Goal: Information Seeking & Learning: Learn about a topic

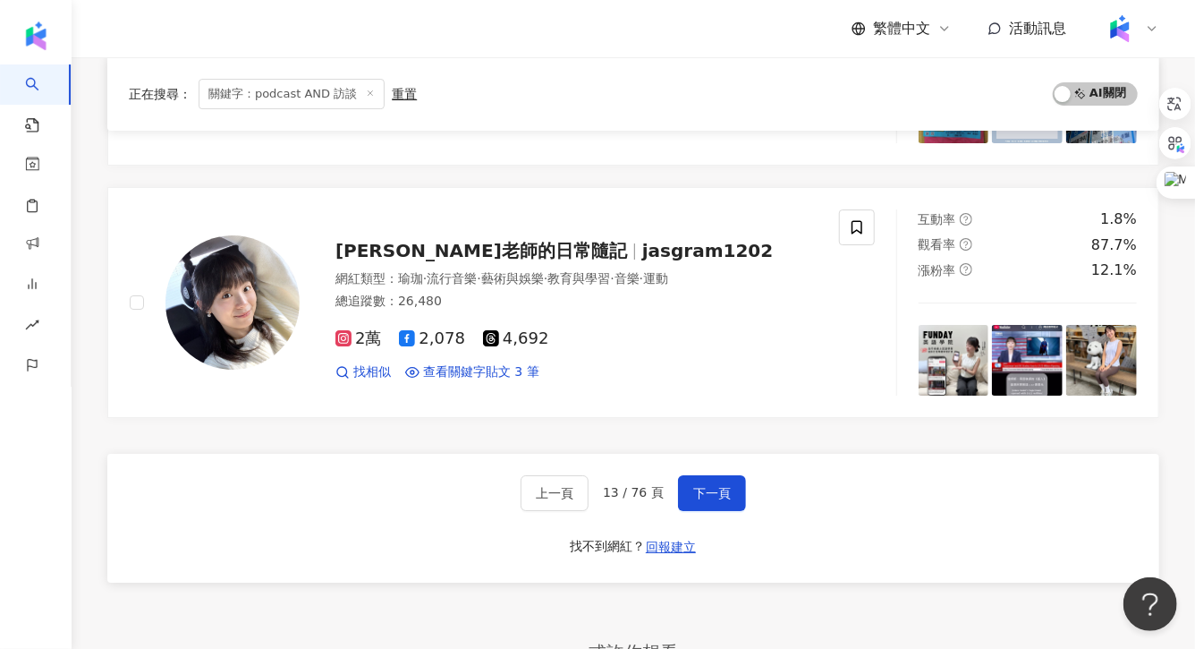
scroll to position [2950, 0]
click at [706, 487] on span "下一頁" at bounding box center [712, 494] width 38 height 14
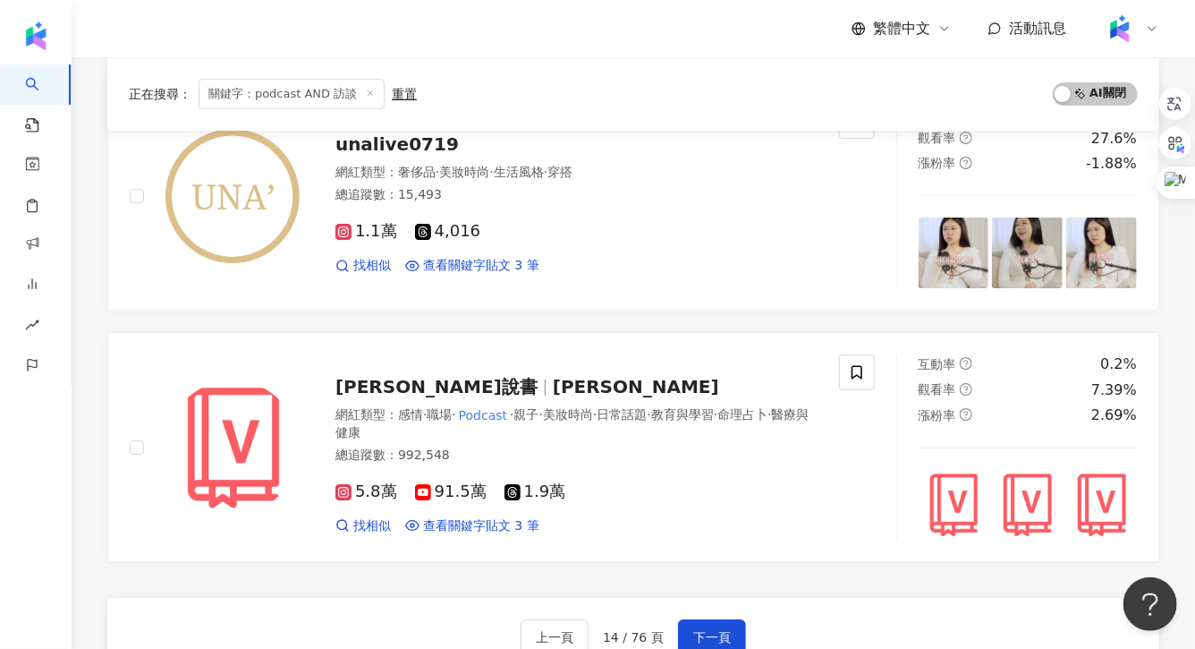
scroll to position [2885, 0]
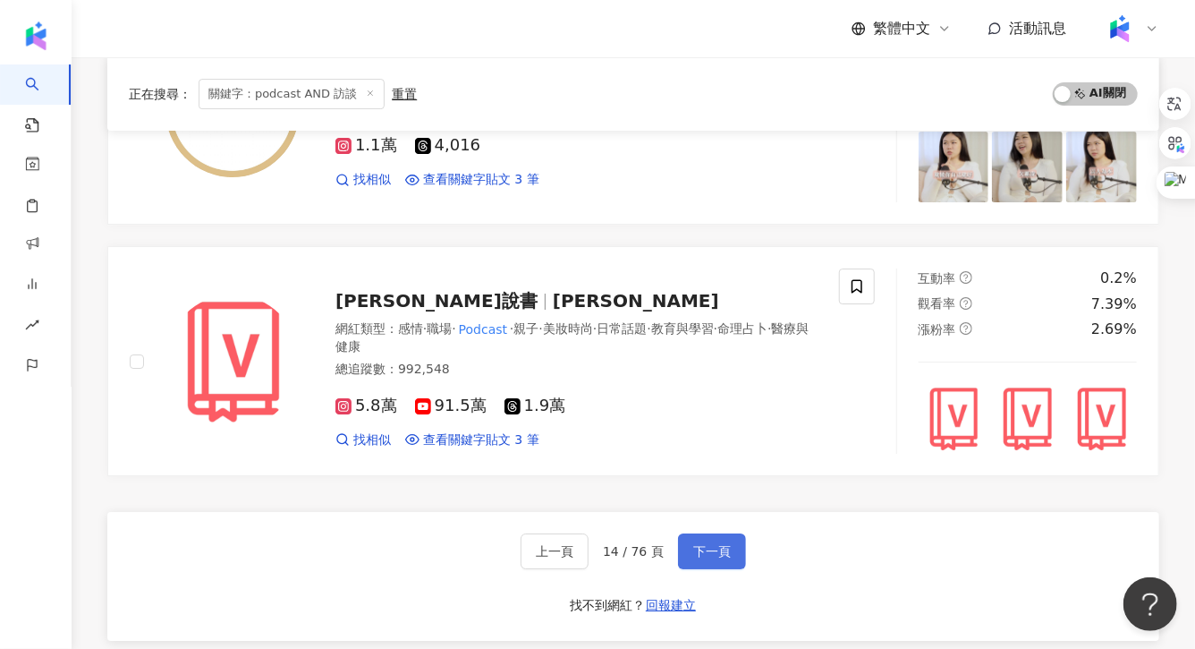
click at [680, 540] on button "下一頁" at bounding box center [712, 551] width 68 height 36
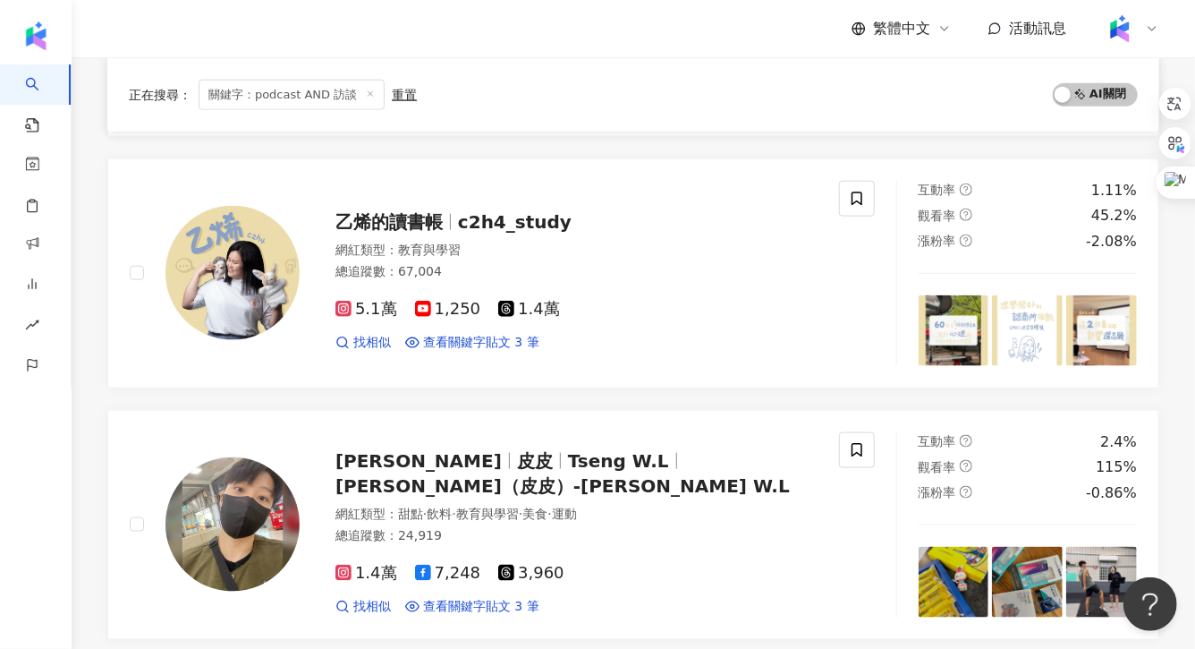
scroll to position [987, 0]
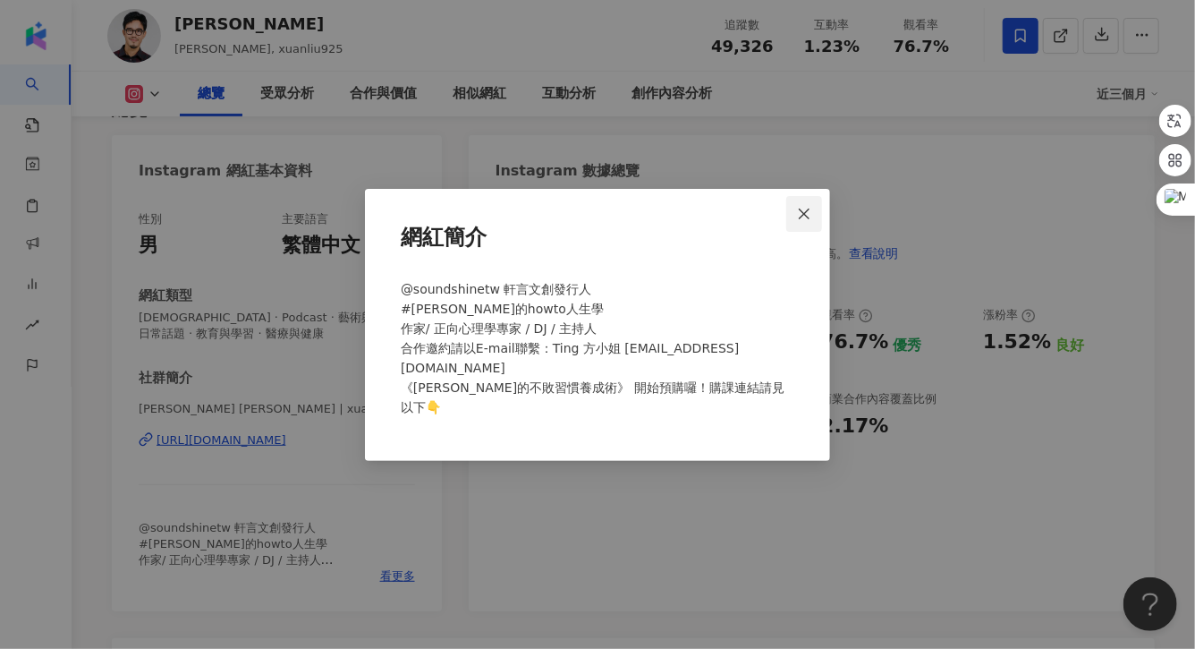
click at [806, 219] on icon "close" at bounding box center [804, 213] width 11 height 11
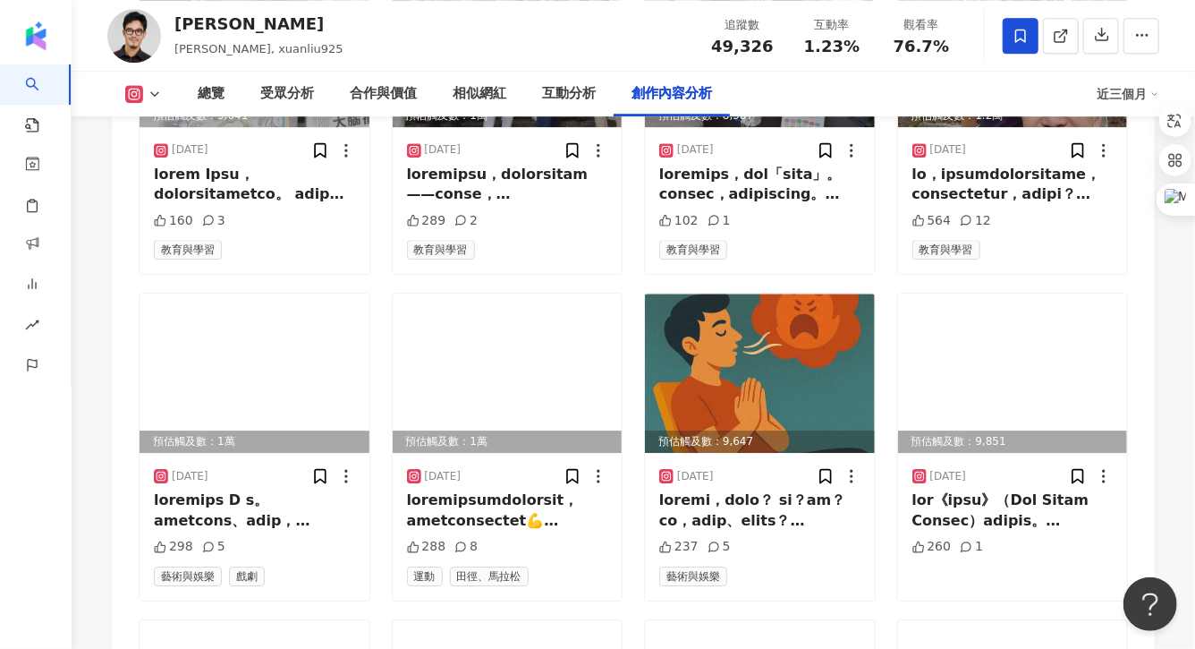
scroll to position [6137, 0]
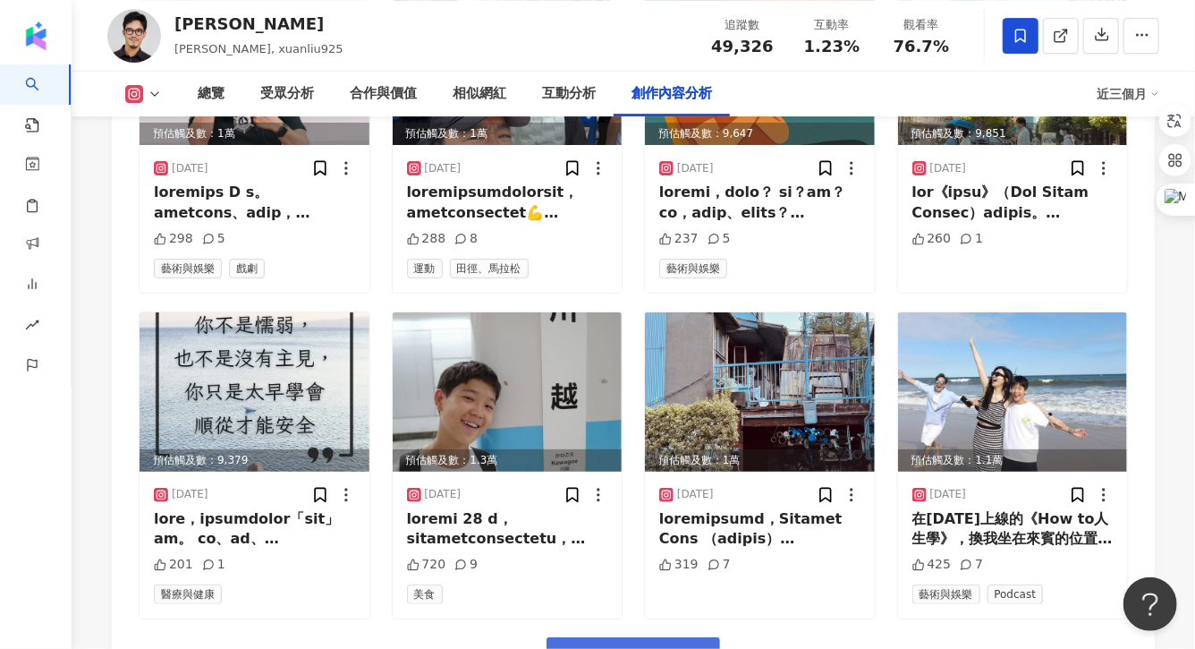
click at [602, 648] on span "看更多創作內容" at bounding box center [645, 658] width 113 height 20
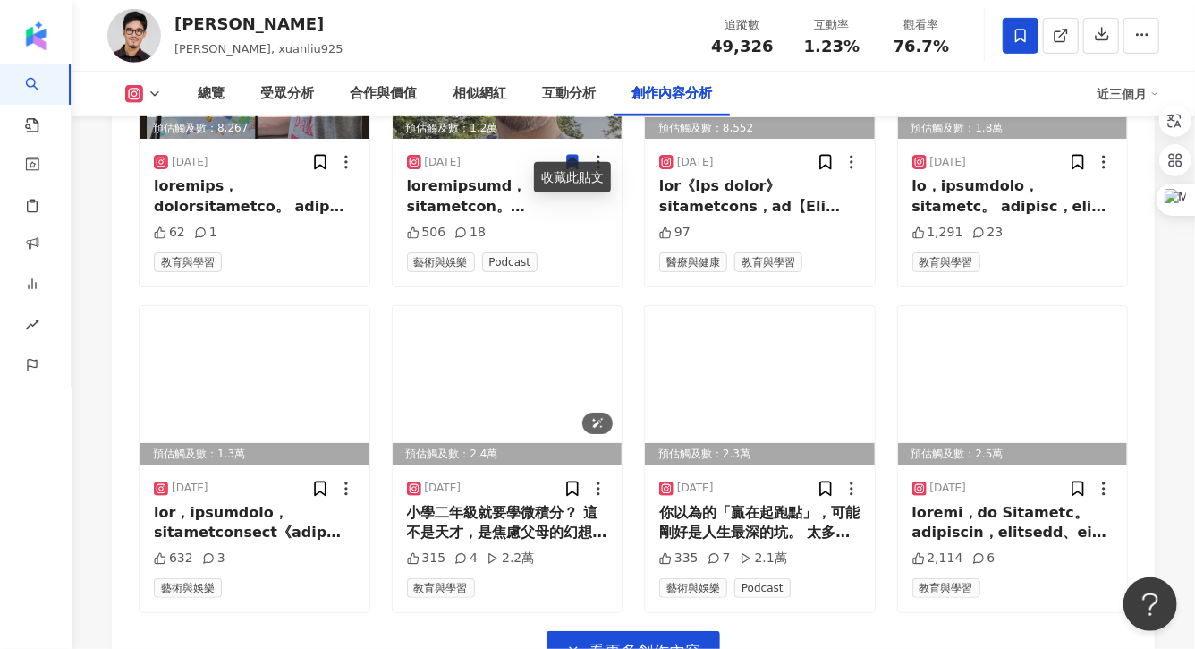
scroll to position [7120, 0]
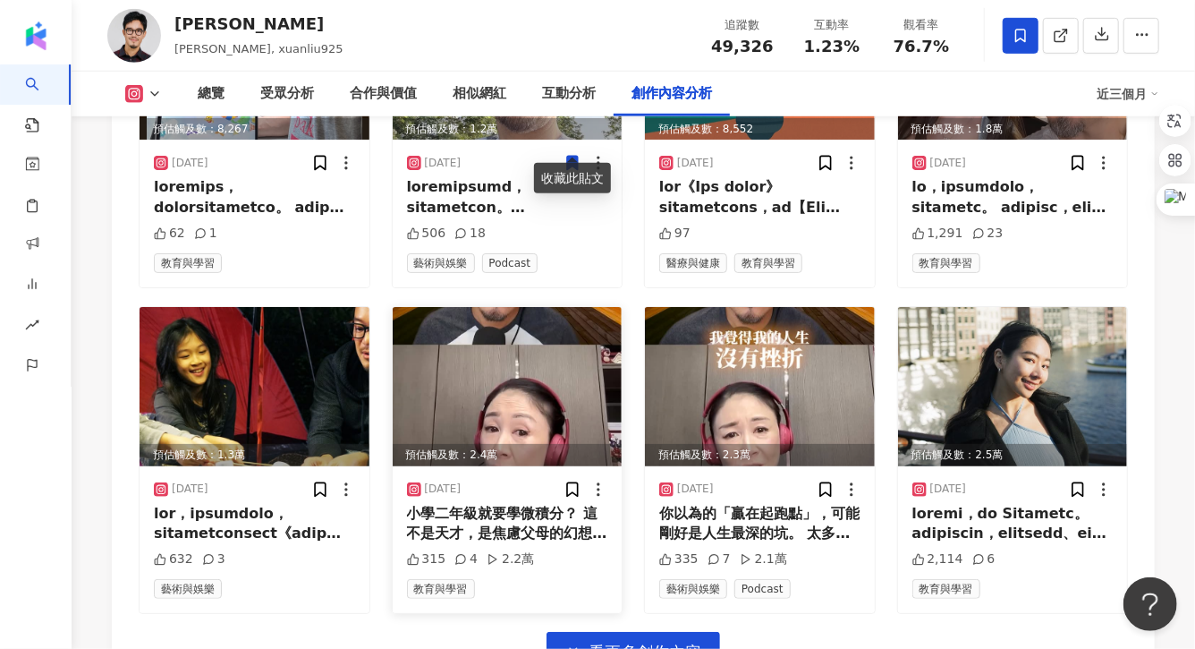
click at [550, 504] on div "小學二年級就要學微積分？ 這不是天才，是焦慮父母的幻想。 曲艾玲輔導過的學生裡，真的有家長提出這種要求。 當孩子從小就被塞滿時間表，卻從沒被教會怎麼選擇， 我…" at bounding box center [507, 524] width 201 height 40
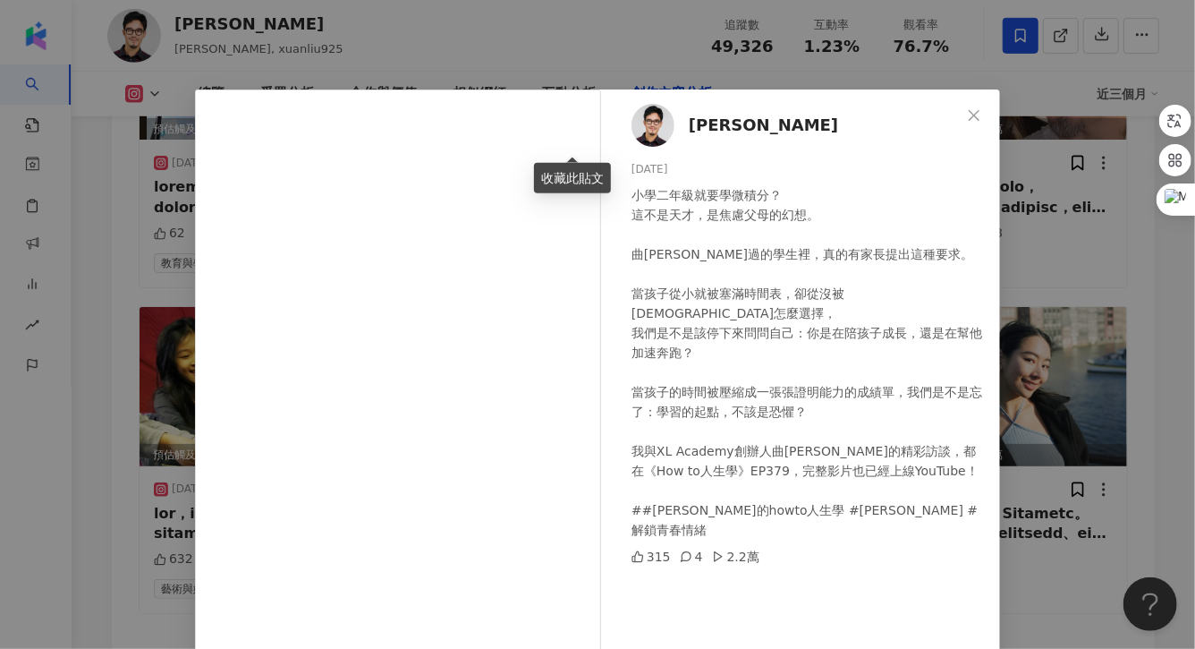
click at [1027, 279] on div "XUAN 劉軒 2025/7/7 小學二年級就要學微積分？ 這不是天才，是焦慮父母的幻想。 曲艾玲輔導過的學生裡，真的有家長提出這種要求。 當孩子從小就被塞滿…" at bounding box center [597, 324] width 1195 height 649
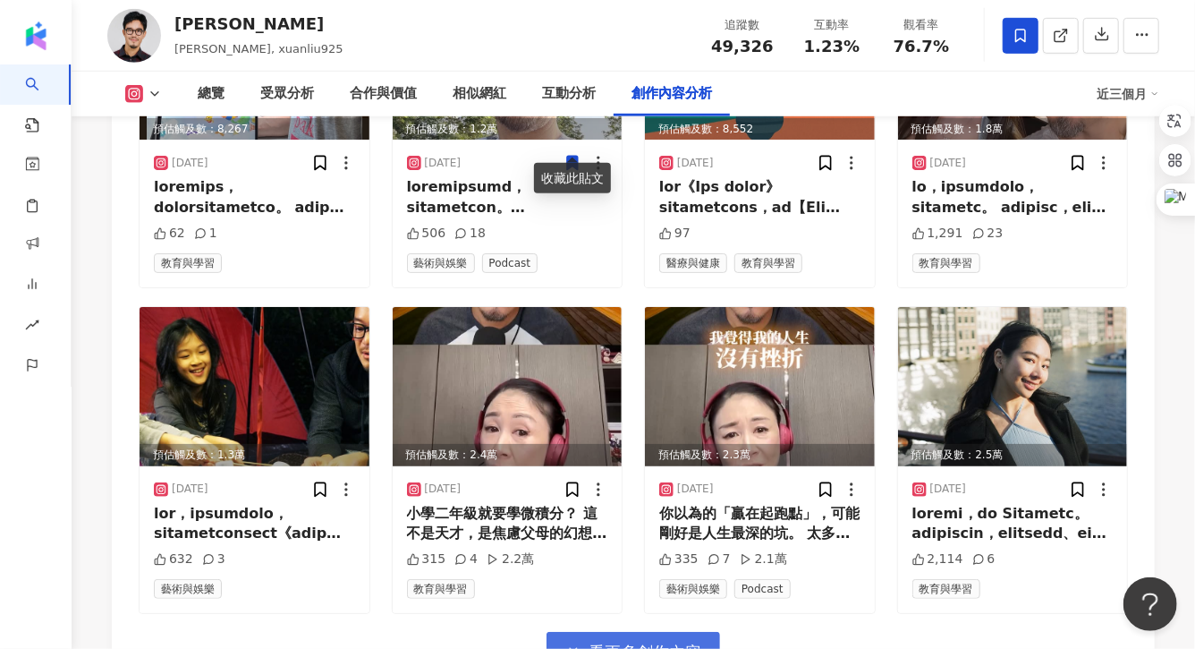
click at [566, 644] on icon "button" at bounding box center [573, 652] width 16 height 16
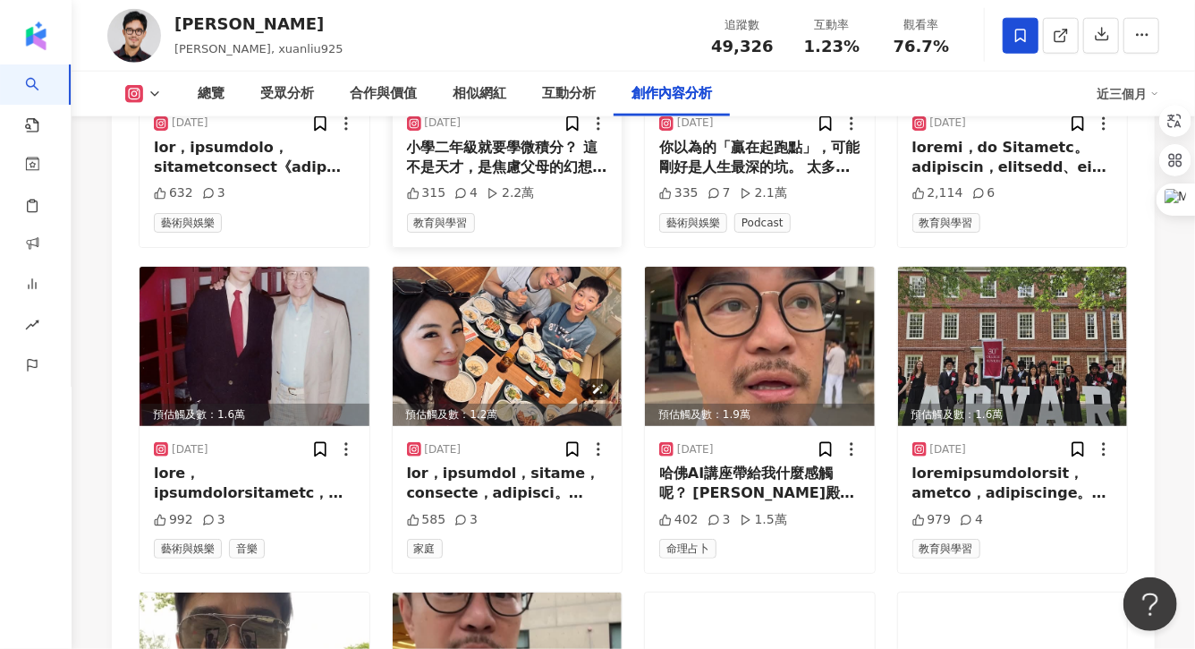
scroll to position [7488, 0]
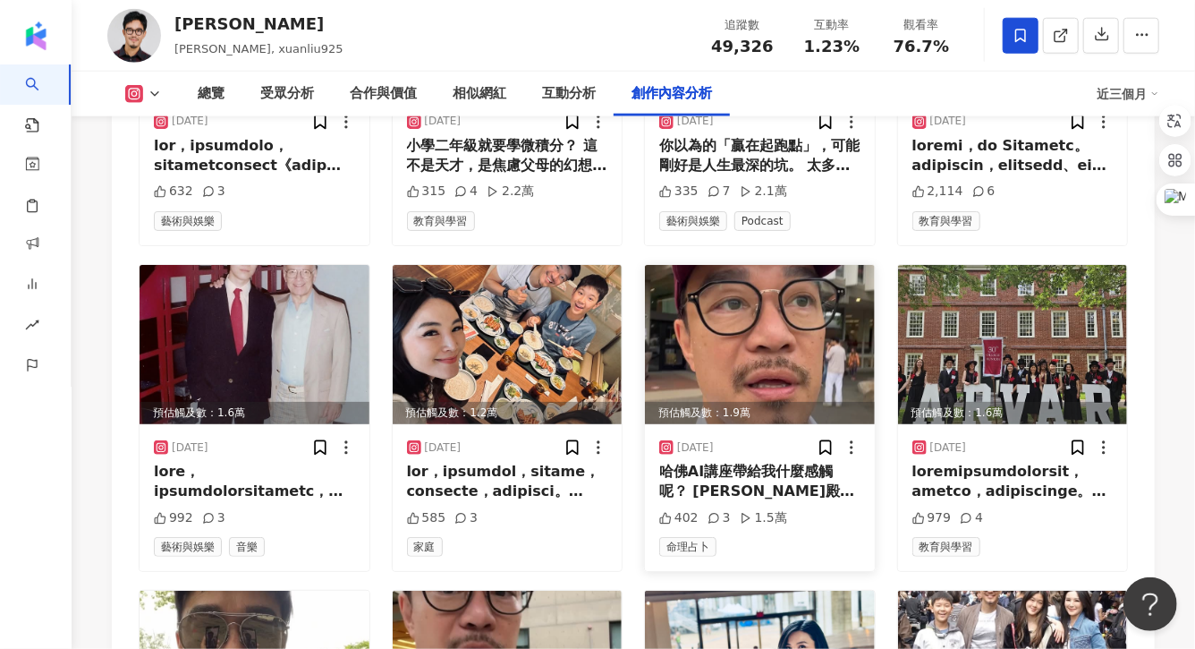
click at [698, 462] on div "哈佛AI講座帶給我什麼感觸呢？ 常春藤殿堂只談打高空的哲學嗎？ 更多的想法我都分享在《劉軒的How to人生學》EP385🙌 #劉軒的howto人生學 #哈佛" at bounding box center [759, 482] width 201 height 40
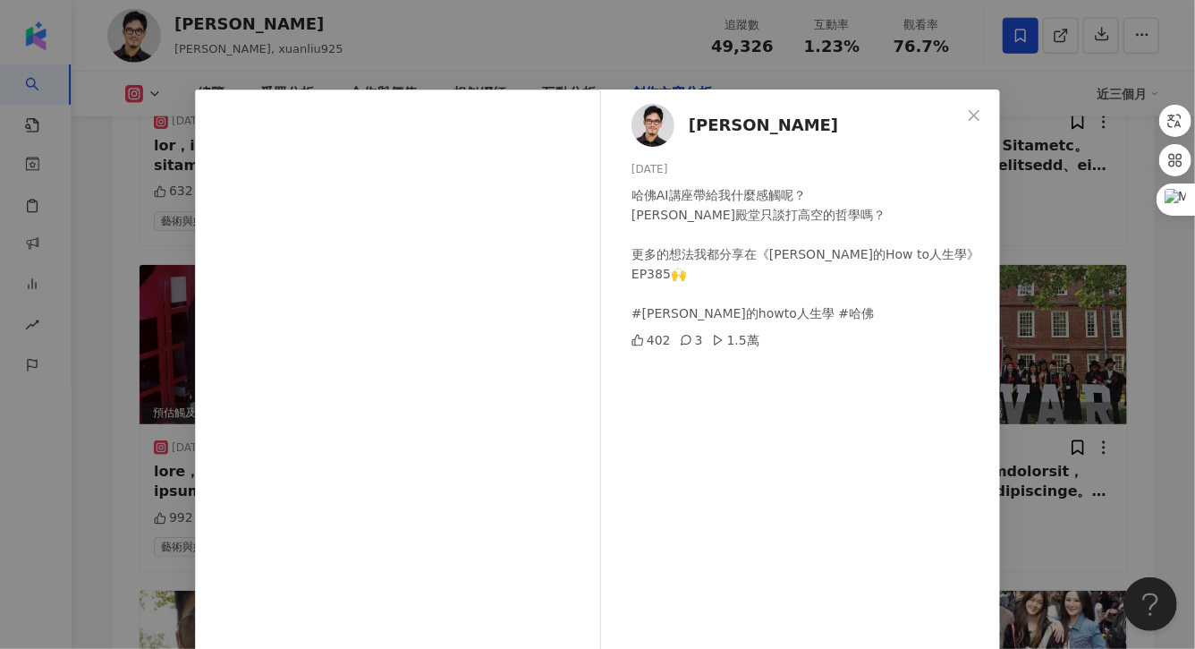
click at [1056, 375] on div "XUAN 劉軒 2025/6/19 哈佛AI講座帶給我什麼感觸呢？ 常春藤殿堂只談打高空的哲學嗎？ 更多的想法我都分享在《劉軒的How to人生學》EP385…" at bounding box center [597, 324] width 1195 height 649
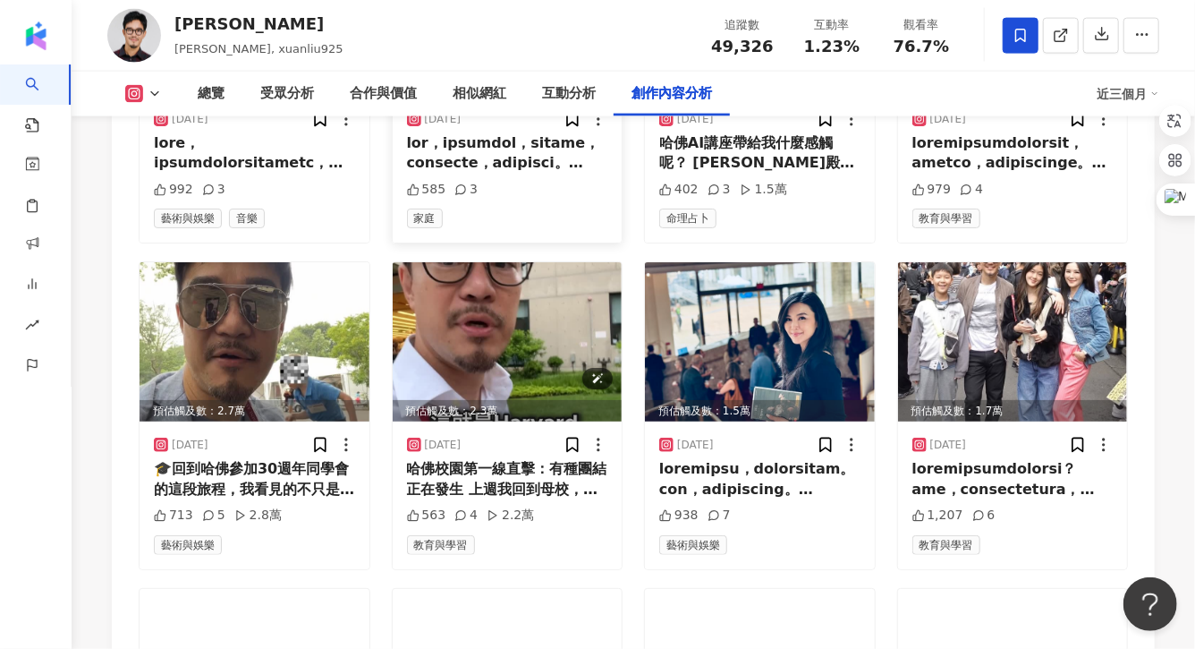
scroll to position [7817, 0]
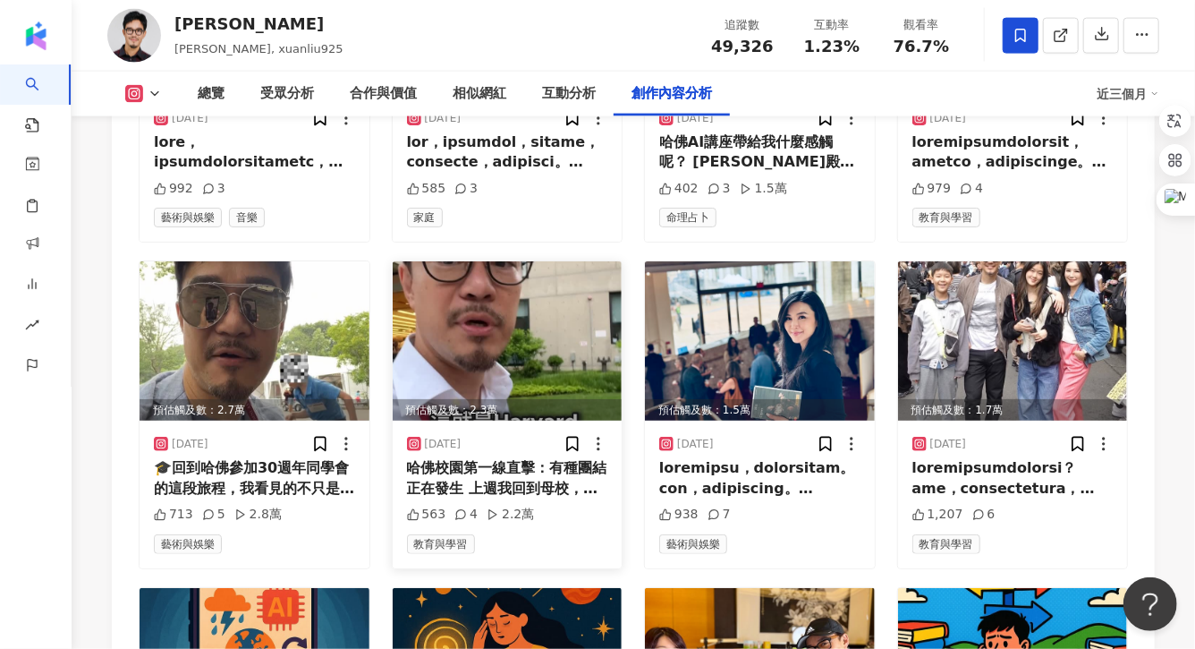
click at [547, 458] on div "哈佛校園第一線直擊：有種團結正在發生 上週我回到母校，參加30週年同學會。走在熟悉的校園裡，心裡有很多感觸。在此同時，哈佛正捲入一場風暴，整個校園都在討論：我…" at bounding box center [507, 478] width 201 height 40
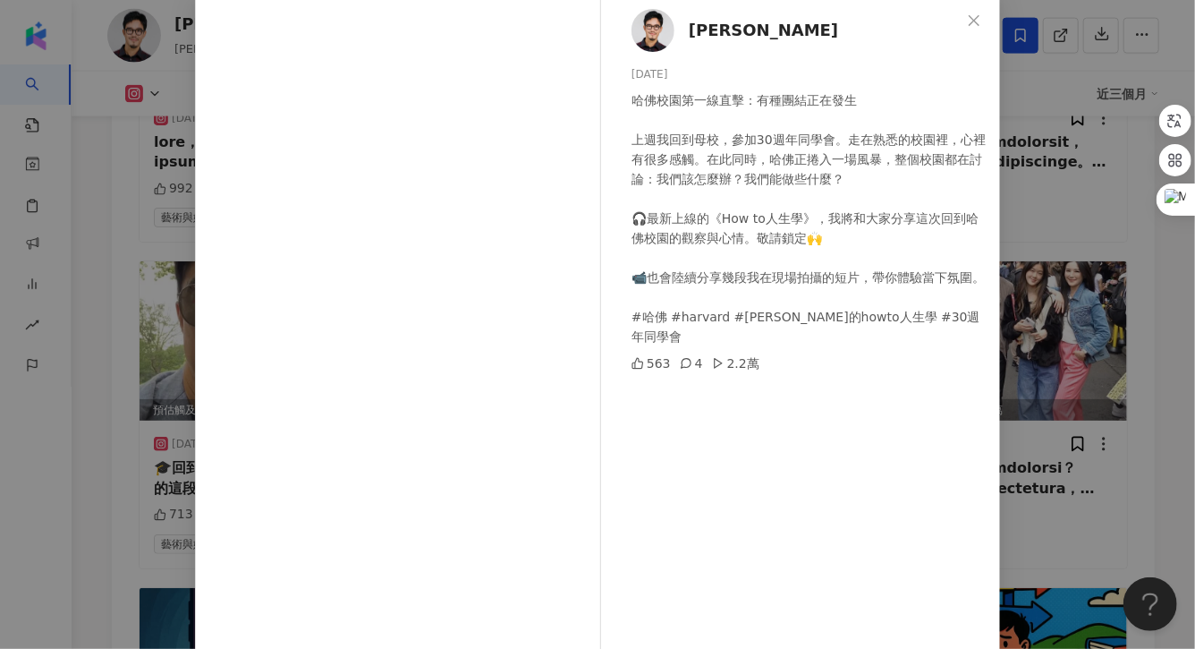
scroll to position [96, 0]
click at [1049, 263] on div "XUAN 劉軒 2025/6/14 哈佛校園第一線直擊：有種團結正在發生 上週我回到母校，參加30週年同學會。走在熟悉的校園裡，心裡有很多感觸。在此同時，哈佛…" at bounding box center [597, 324] width 1195 height 649
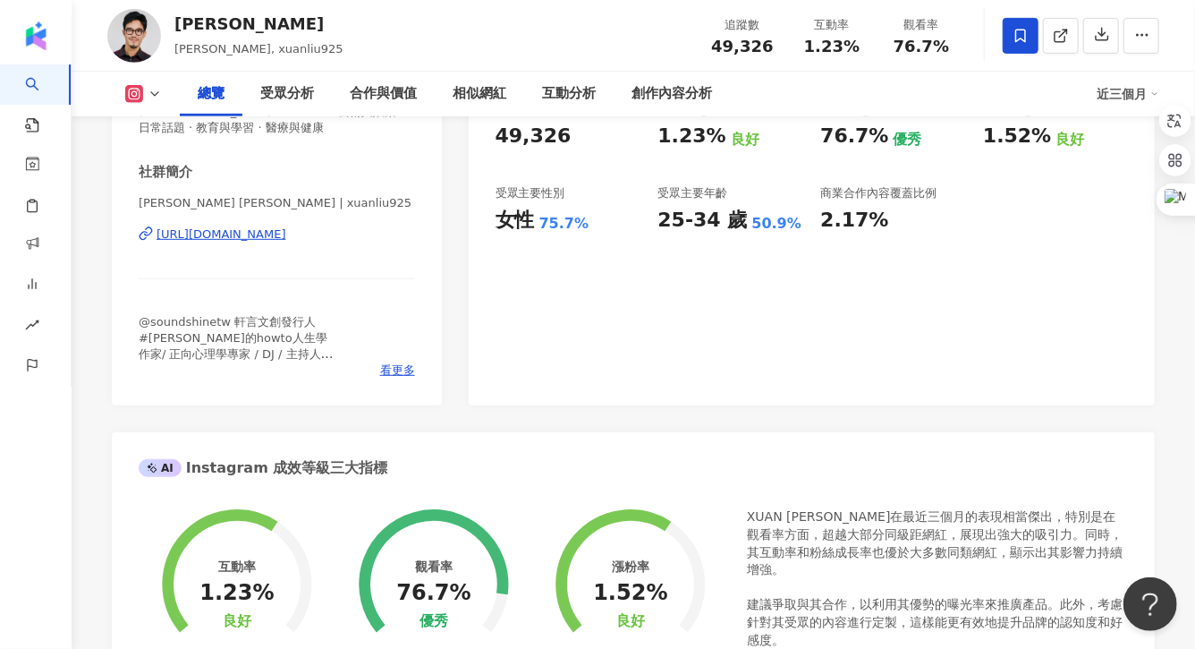
scroll to position [360, 0]
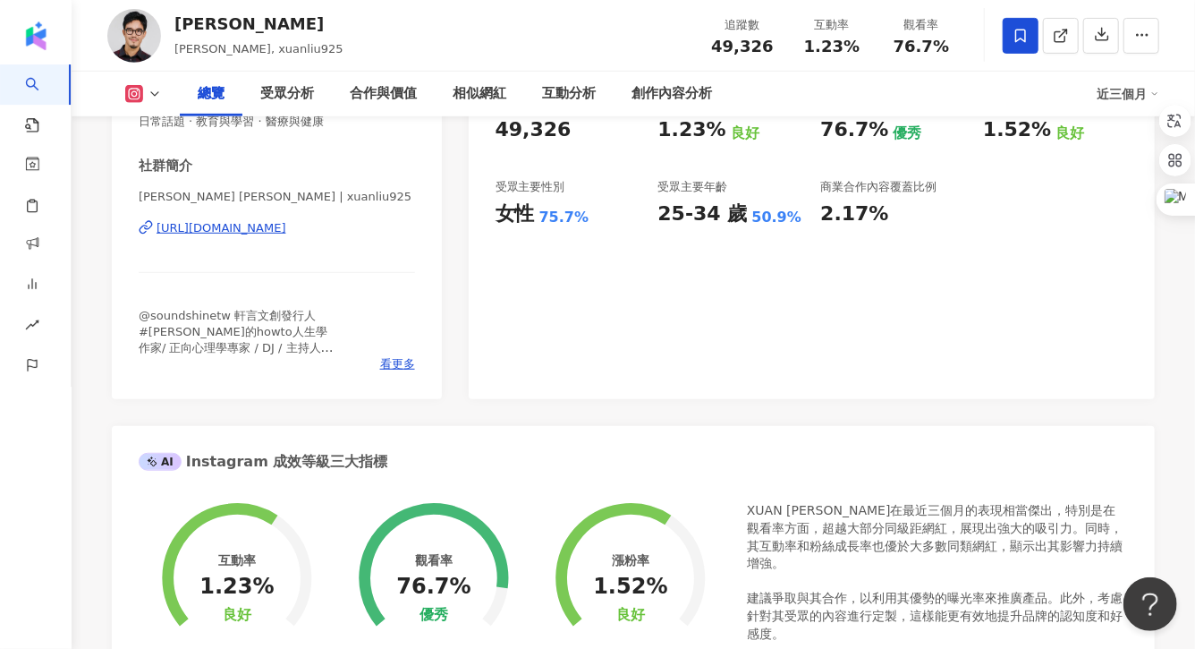
click at [406, 373] on div "性別 男 主要語言 繁體中文 93.3% 網紅類型 宗教 · Podcast · 藝術與娛樂 · 日常話題 · 教育與學習 · 醫療與健康 社群簡介 Xuan…" at bounding box center [277, 190] width 330 height 418
click at [403, 369] on span "看更多" at bounding box center [397, 364] width 35 height 16
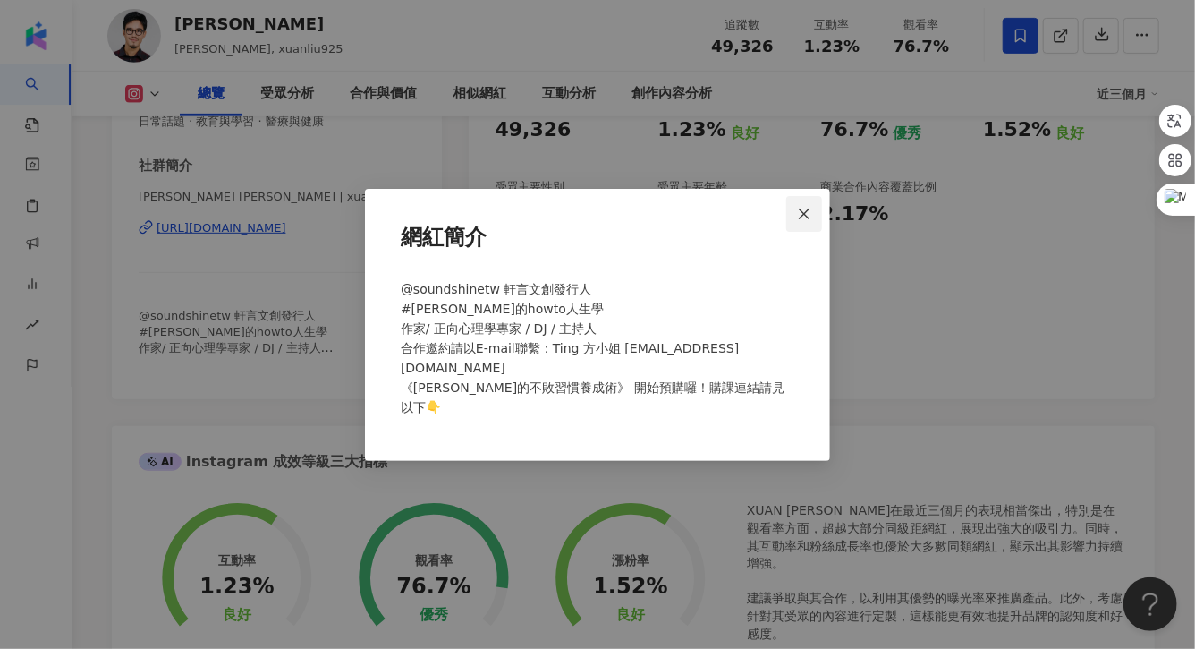
click at [805, 221] on icon "close" at bounding box center [804, 214] width 14 height 14
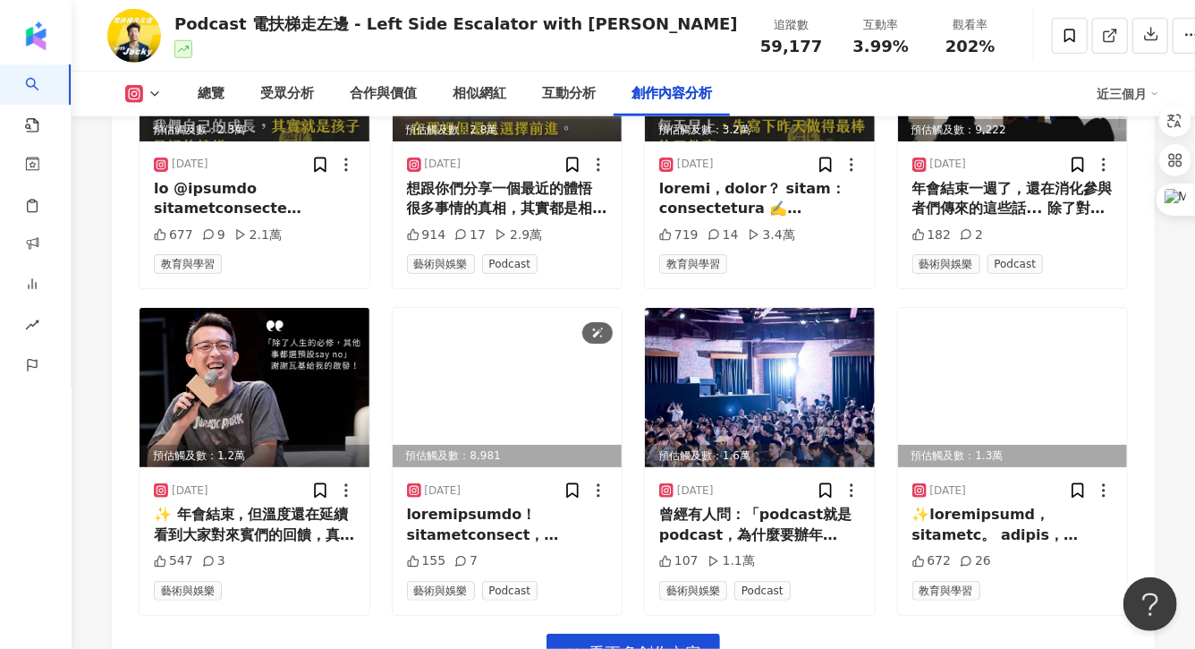
scroll to position [7457, 0]
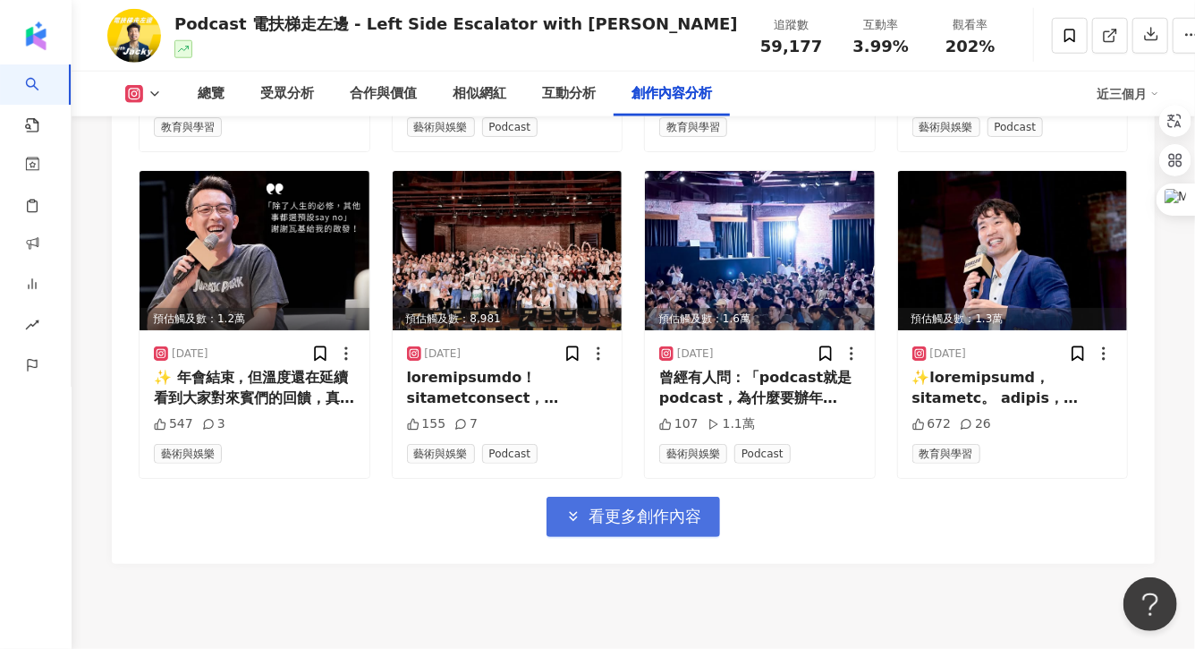
click at [608, 497] on button "看更多創作內容" at bounding box center [634, 517] width 174 height 40
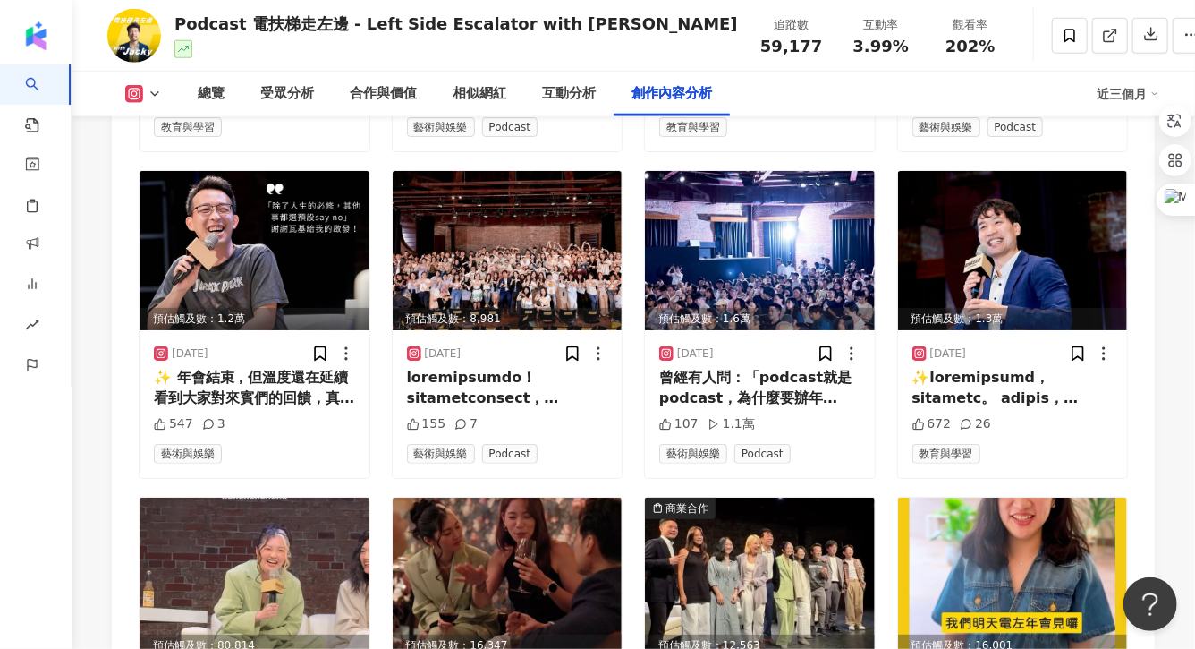
scroll to position [7356, 0]
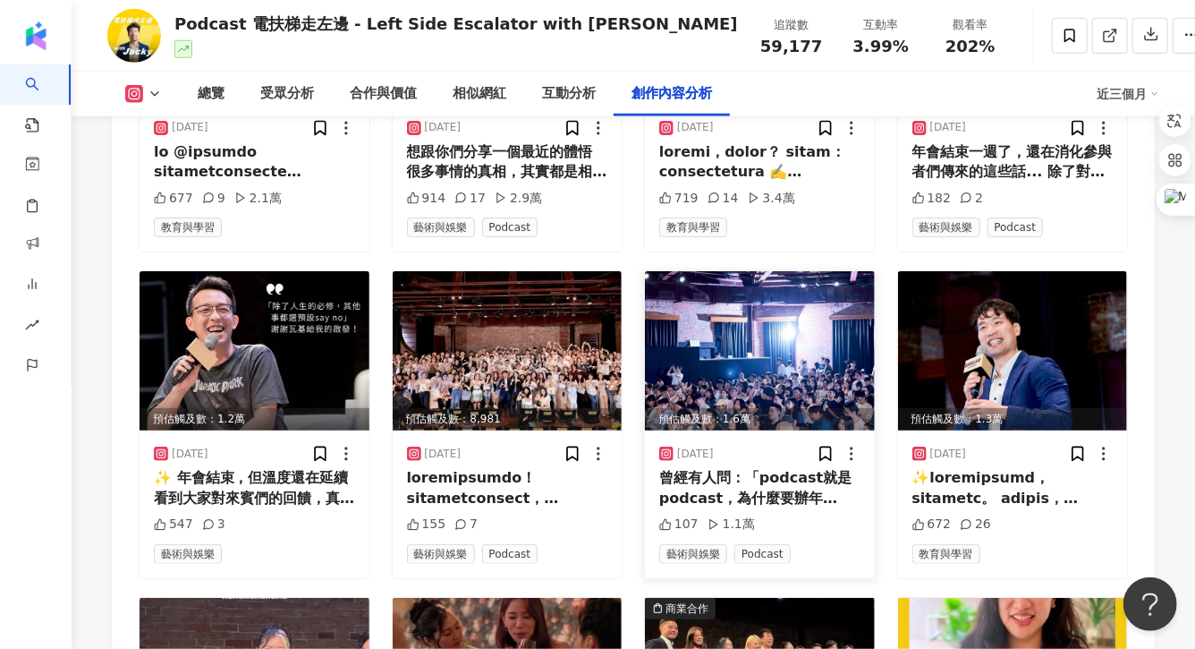
click at [711, 468] on div "曾經有人問：「podcast就是podcast，為什麼要辦年會？」 這支影片，就是我的答案。因為成長這條路上，有同伴真的很重要！ 400個人，一個下午，一場關…" at bounding box center [759, 488] width 201 height 40
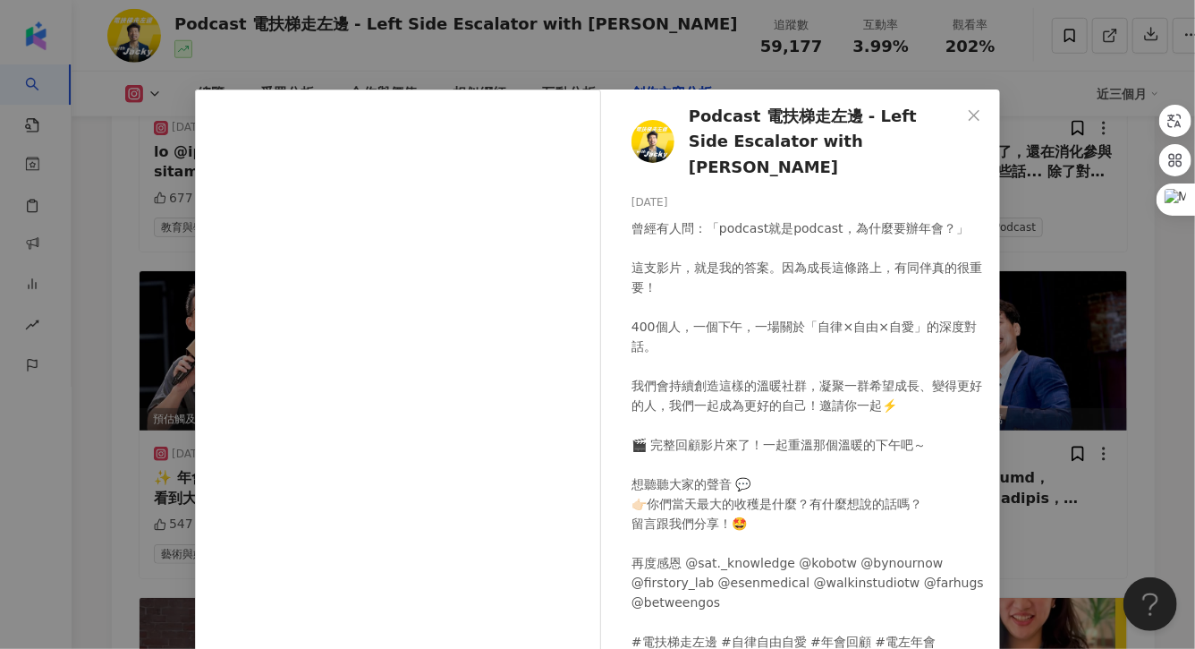
click at [1006, 264] on div "Podcast 電扶梯走左邊 - Left Side Escalator with Jacky 2025/7/16 曾經有人問：「podcast就是podca…" at bounding box center [597, 324] width 1195 height 649
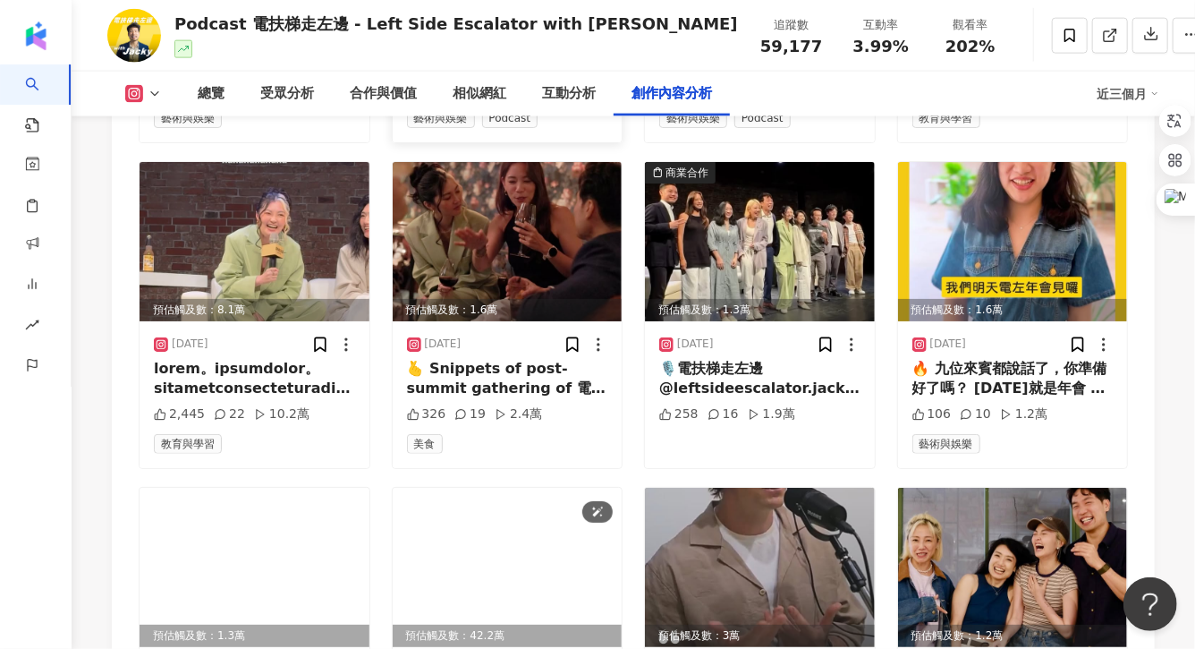
scroll to position [8248, 0]
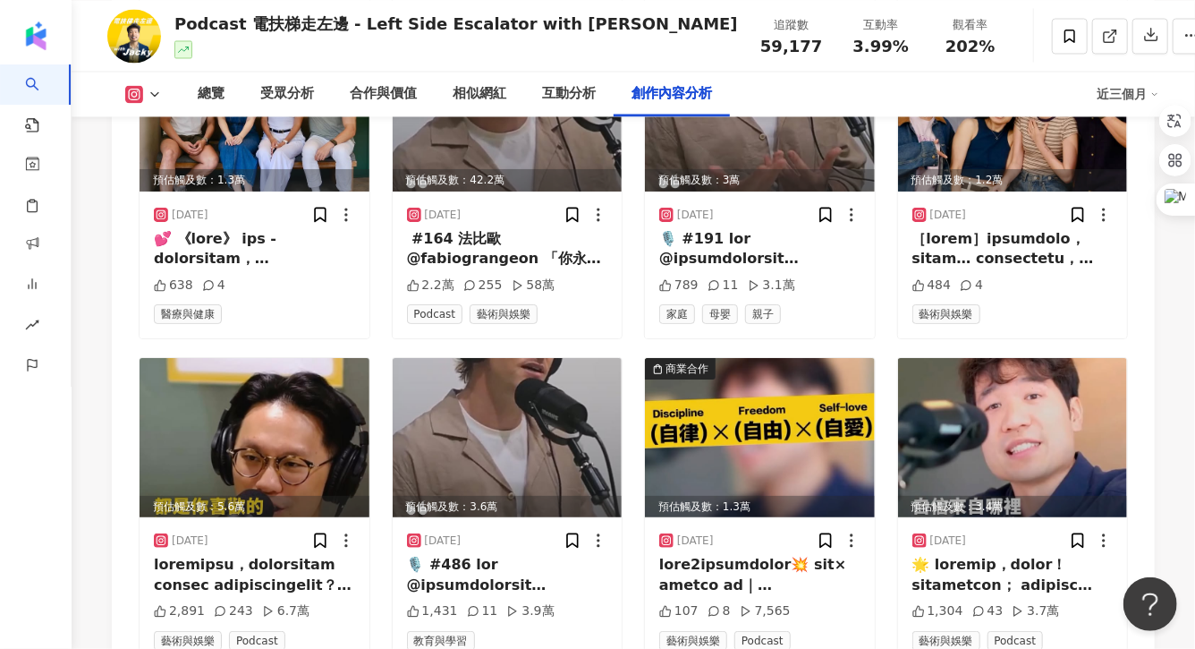
click at [300, 555] on div at bounding box center [254, 575] width 201 height 40
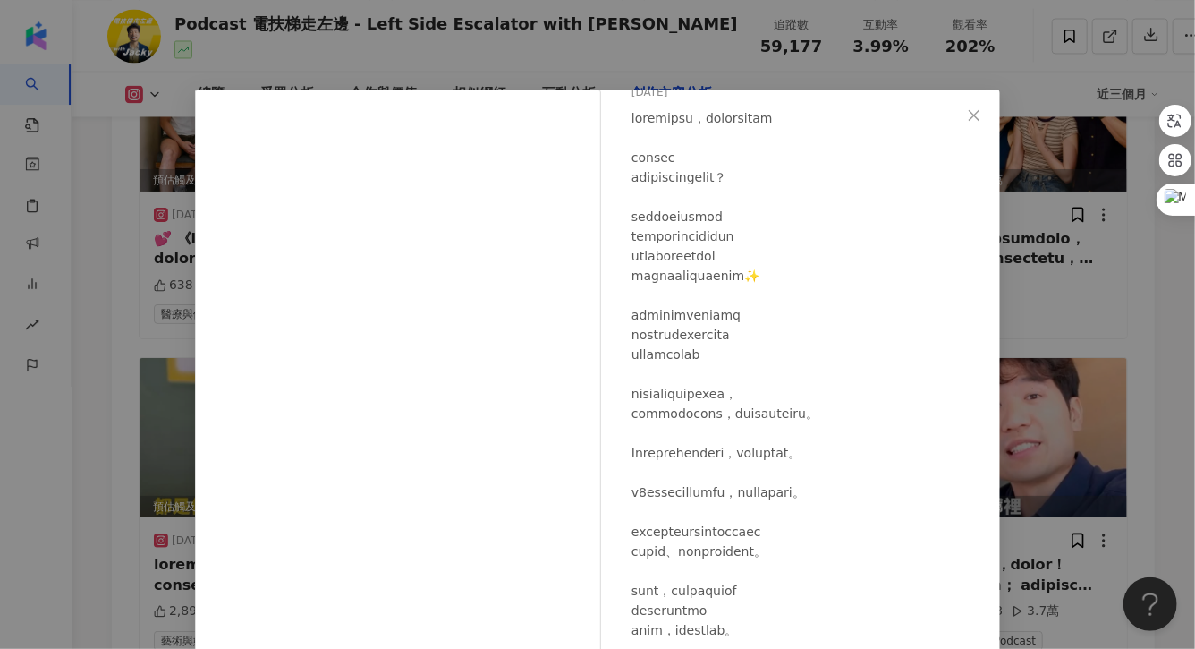
scroll to position [140, 0]
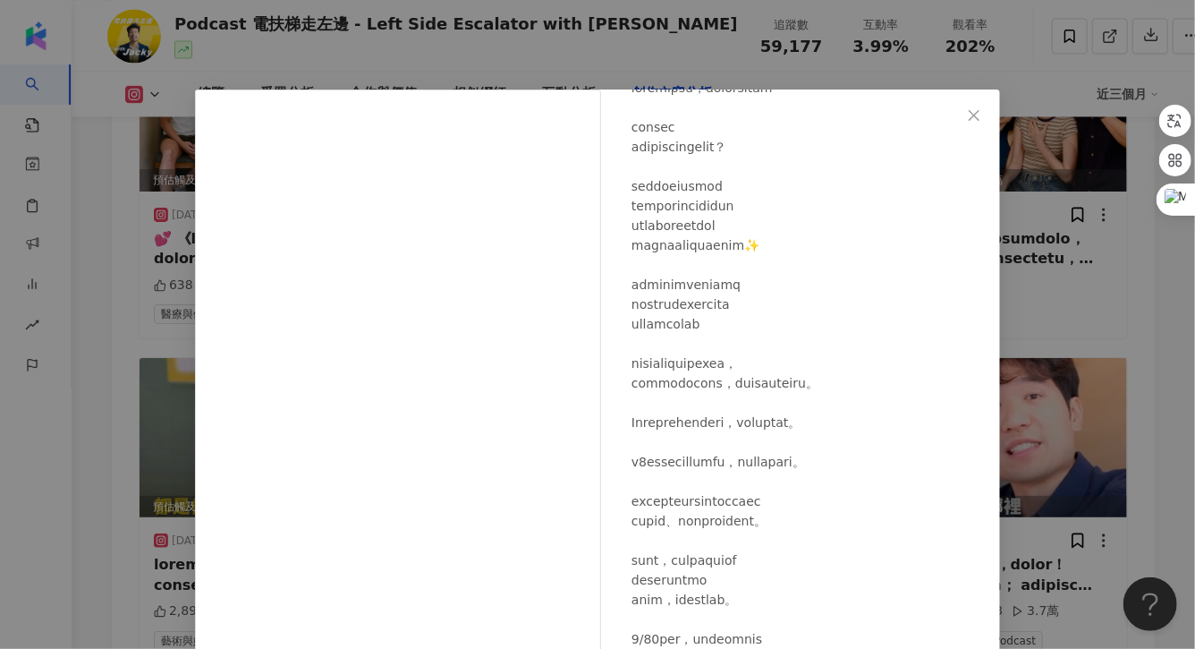
click at [1068, 319] on div "Podcast 電扶梯走左邊 - Left Side Escalator with Jacky 2025/7/9 2,891 243 6.7萬 查看原始貼文" at bounding box center [597, 324] width 1195 height 649
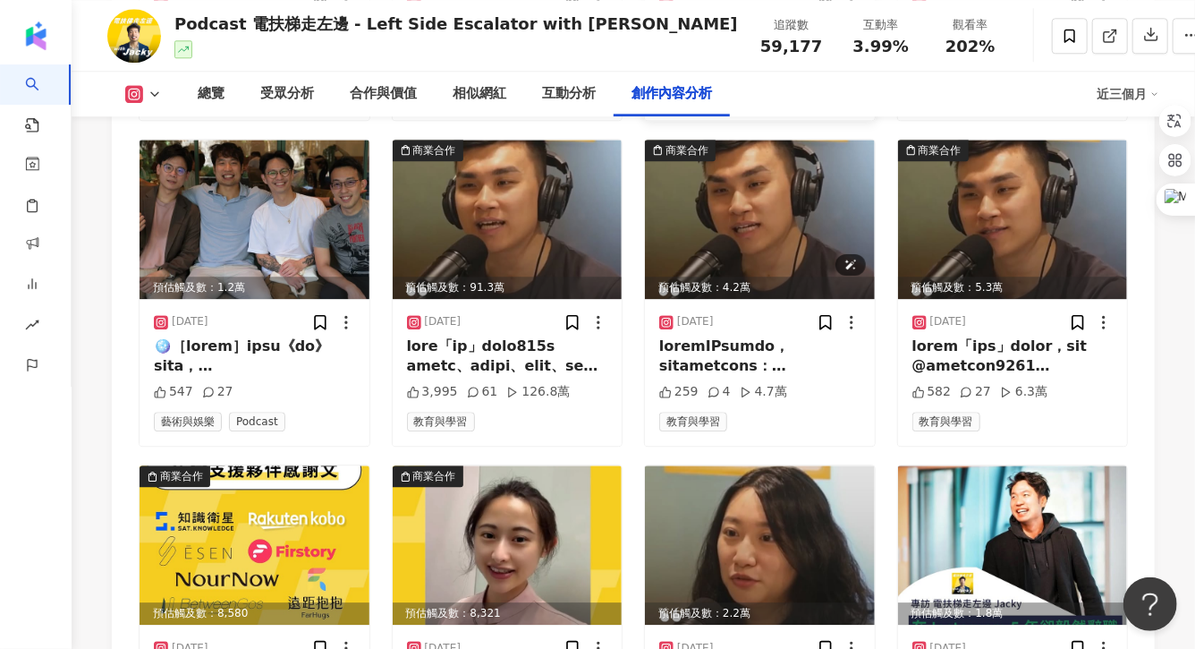
scroll to position [9202, 0]
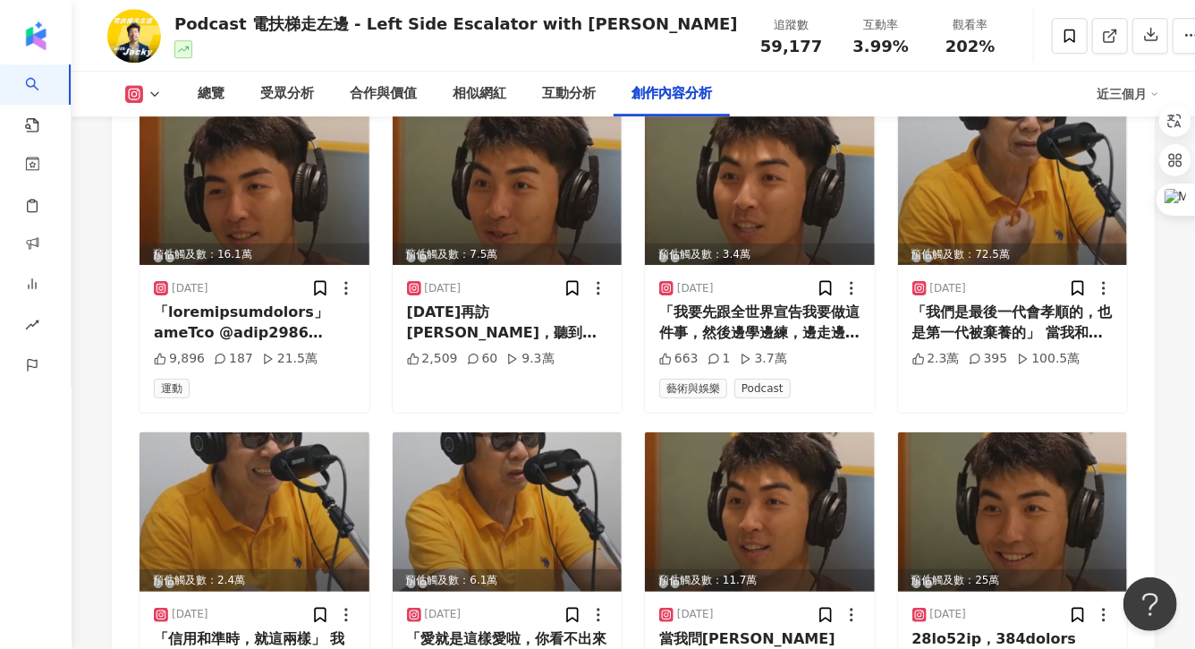
scroll to position [6028, 0]
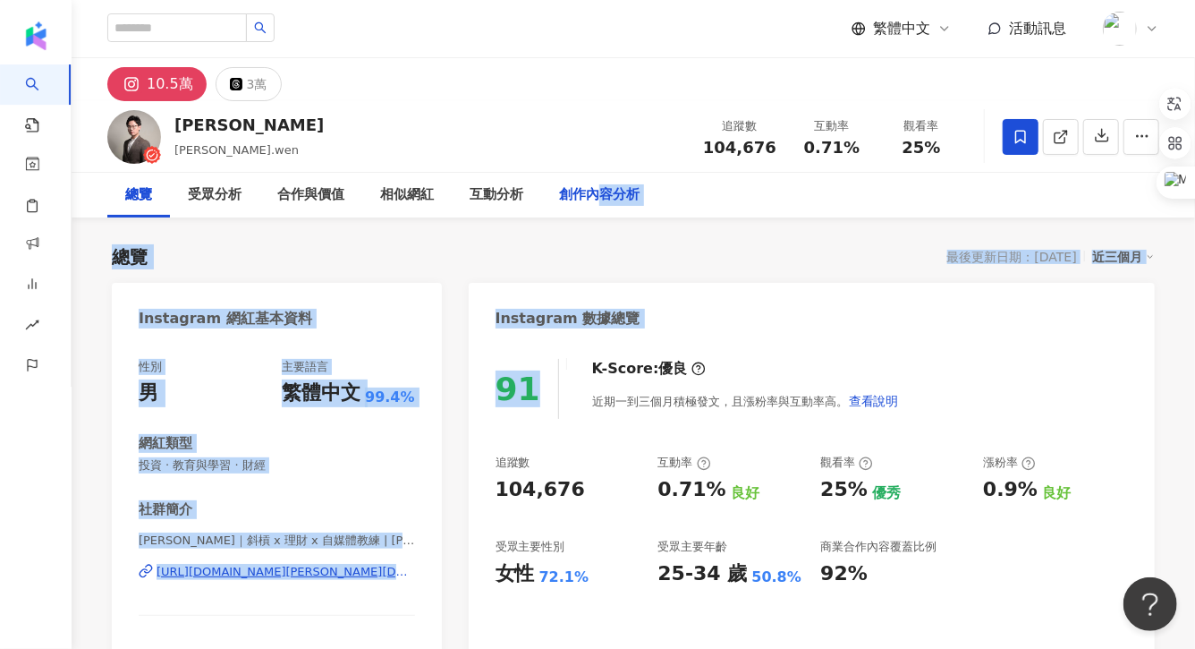
drag, startPoint x: 593, startPoint y: 200, endPoint x: 526, endPoint y: 416, distance: 226.7
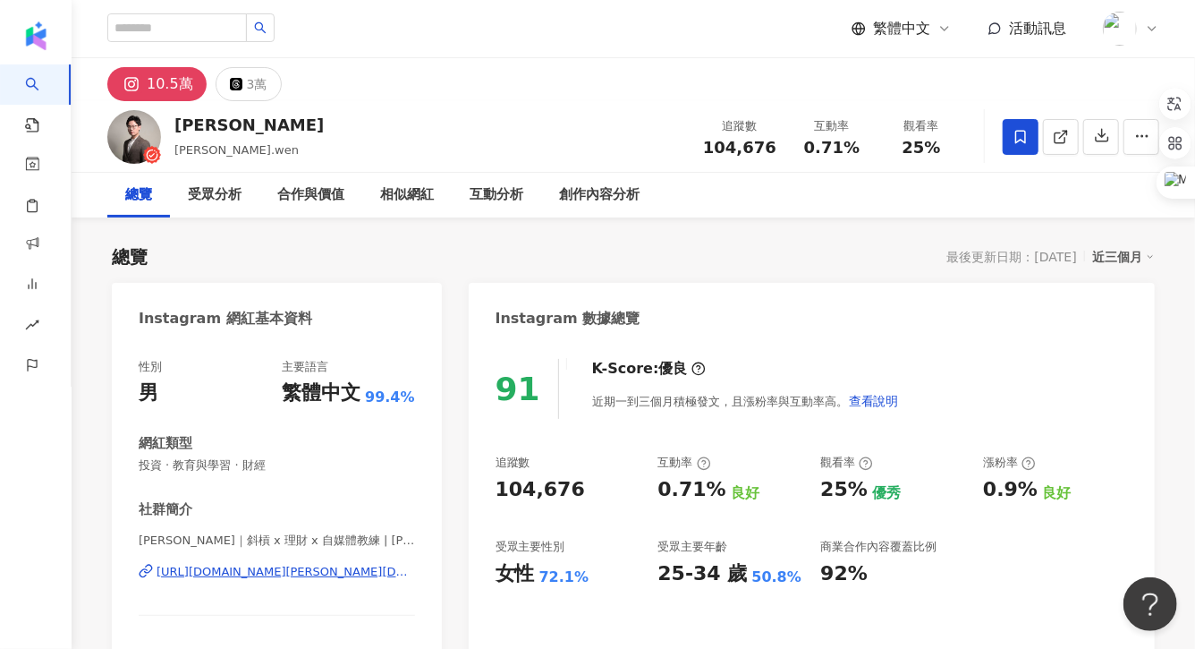
click at [508, 266] on div "總覽 最後更新日期：2025/8/12 近三個月" at bounding box center [633, 256] width 1043 height 25
click at [588, 191] on div "創作內容分析" at bounding box center [599, 194] width 81 height 21
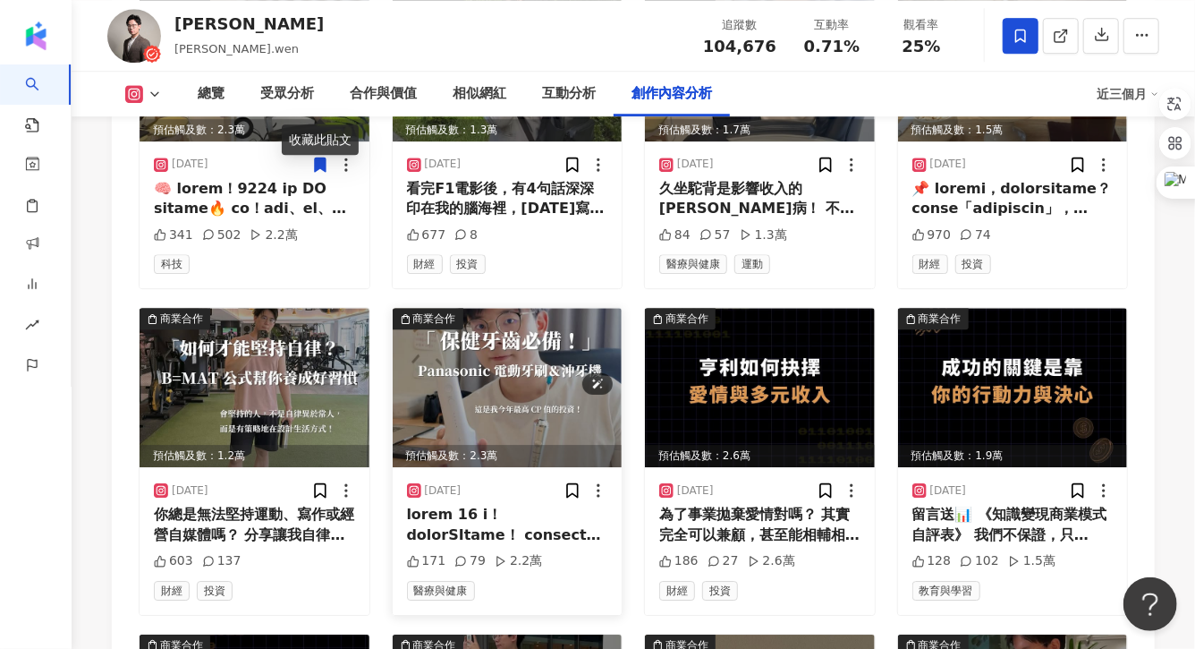
scroll to position [5812, 0]
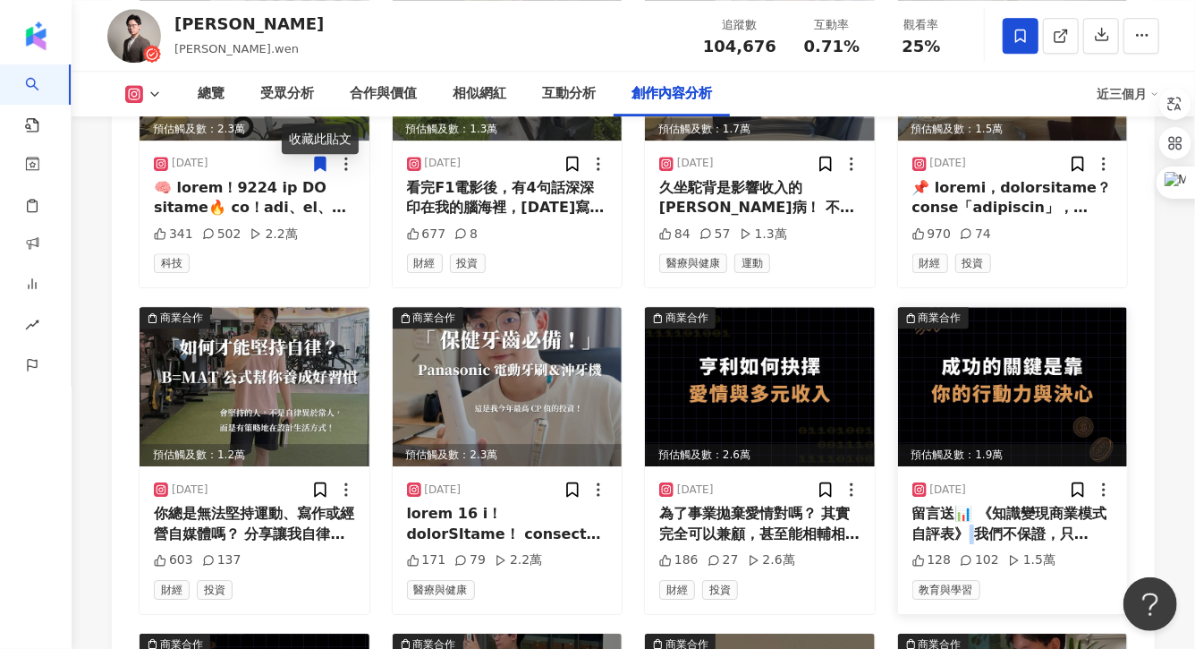
click at [972, 504] on div "留言送📊 《知識變現商業模式自評表》 我們不保證，只會⋯⋯ 很實在的告訴你們成長策略與優化方向 如果你也想透過知識產品打造 #長久 #持續性 #多元 #被動收…" at bounding box center [1013, 524] width 201 height 40
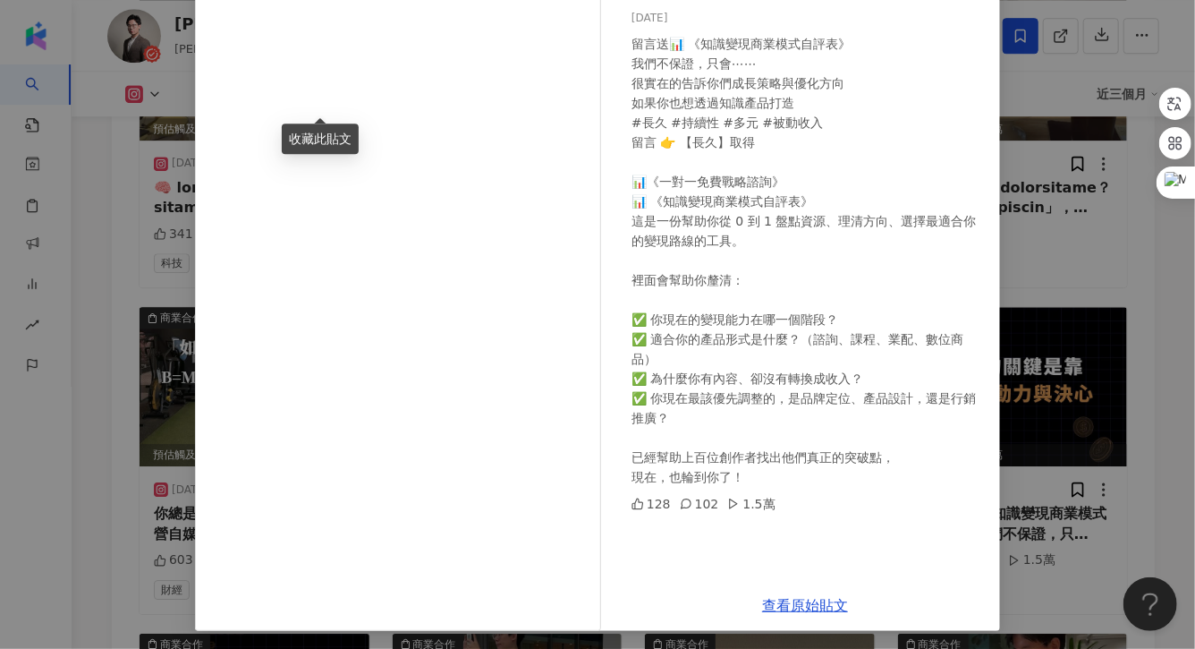
scroll to position [154, 0]
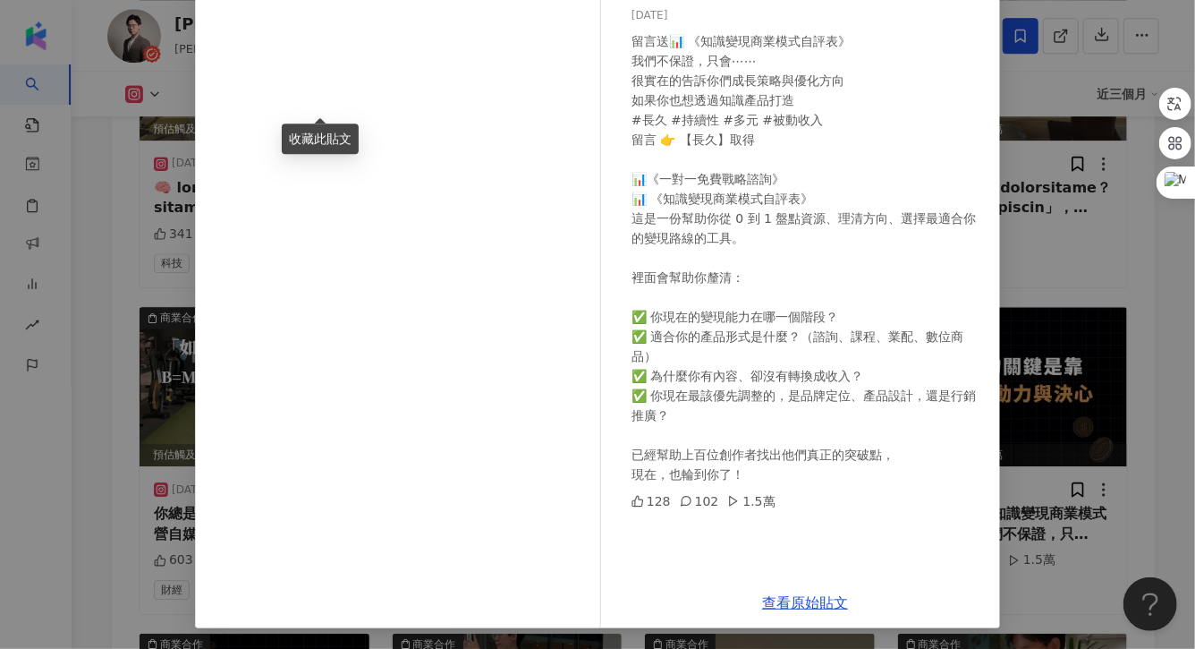
click at [1031, 348] on div "每日e錠 2025/7/21 留言送📊 《知識變現商業模式自評表》 我們不保證，只會⋯⋯ 很實在的告訴你們成長策略與優化方向 如果你也想透過知識產品打造 #長…" at bounding box center [597, 324] width 1195 height 649
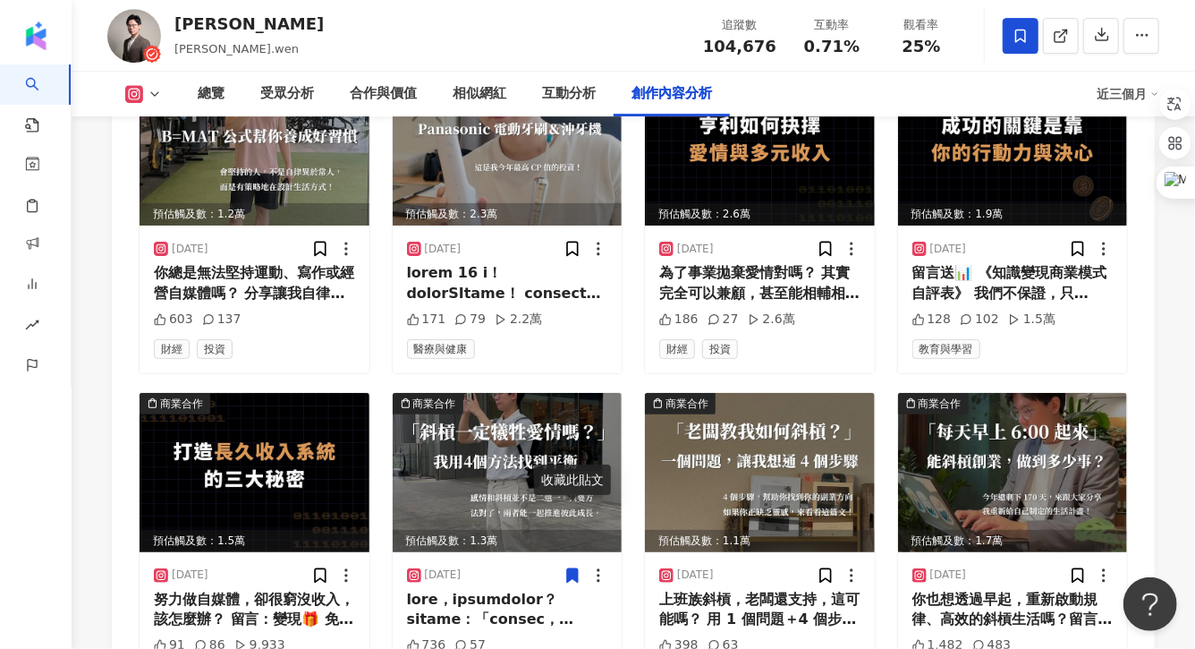
scroll to position [6055, 0]
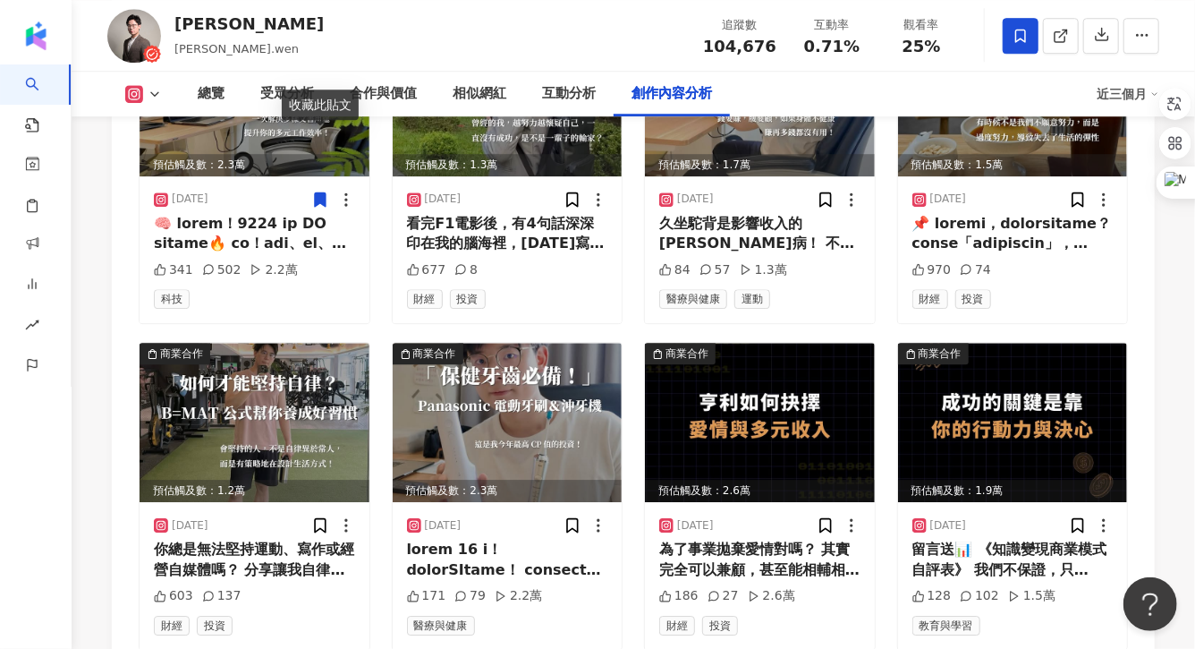
scroll to position [5777, 0]
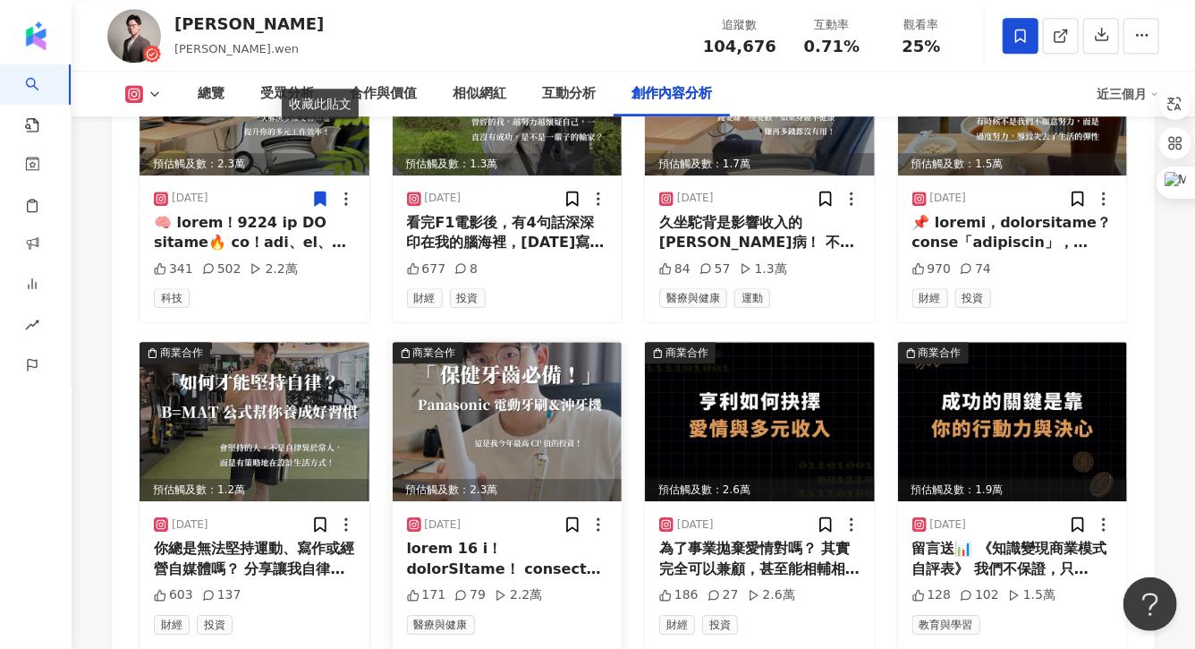
click at [446, 539] on div at bounding box center [507, 559] width 201 height 40
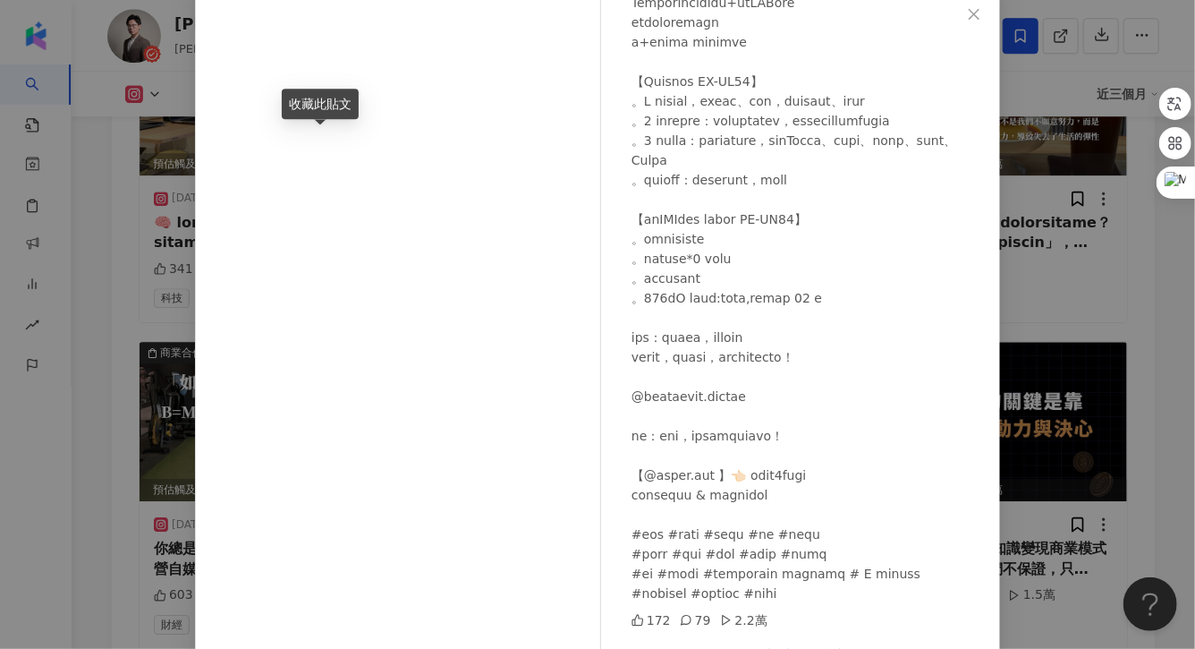
scroll to position [154, 0]
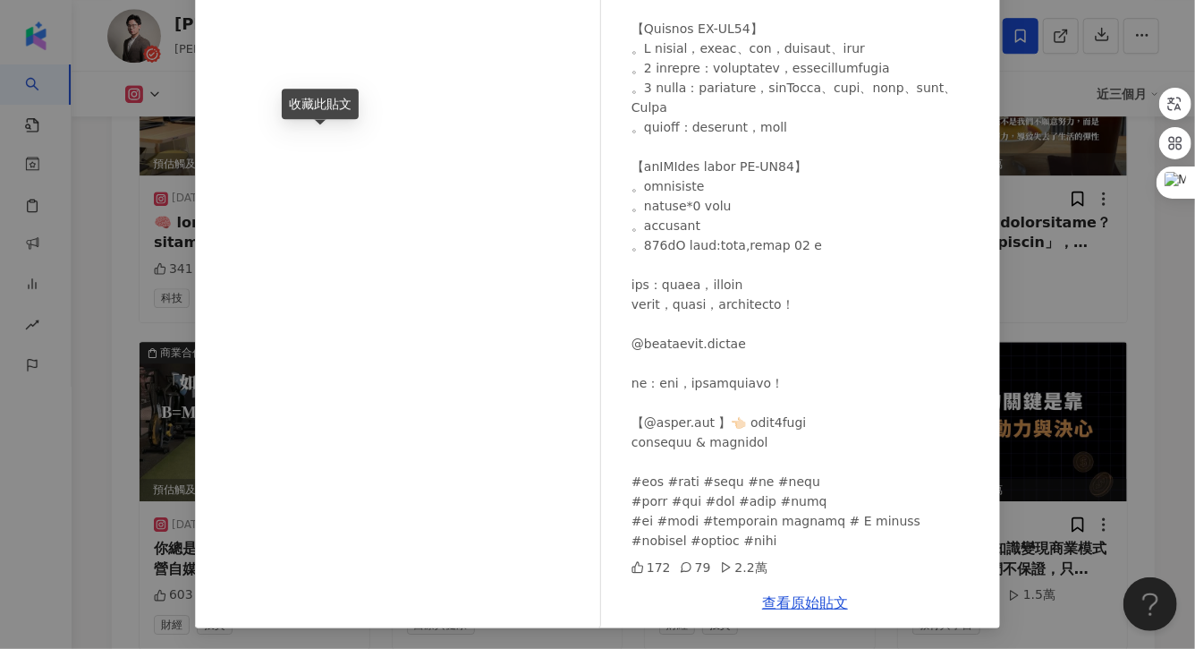
click at [1041, 298] on div "亨利溫 2025/7/25 172 79 2.2萬 查看原始貼文" at bounding box center [597, 324] width 1195 height 649
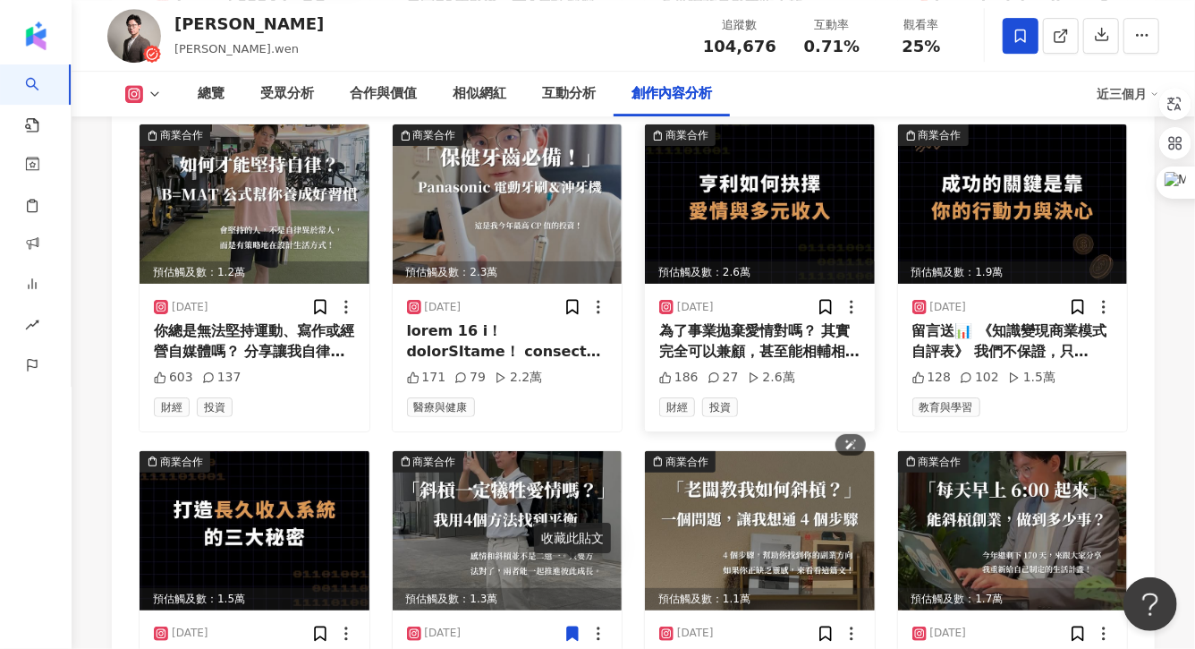
scroll to position [5982, 0]
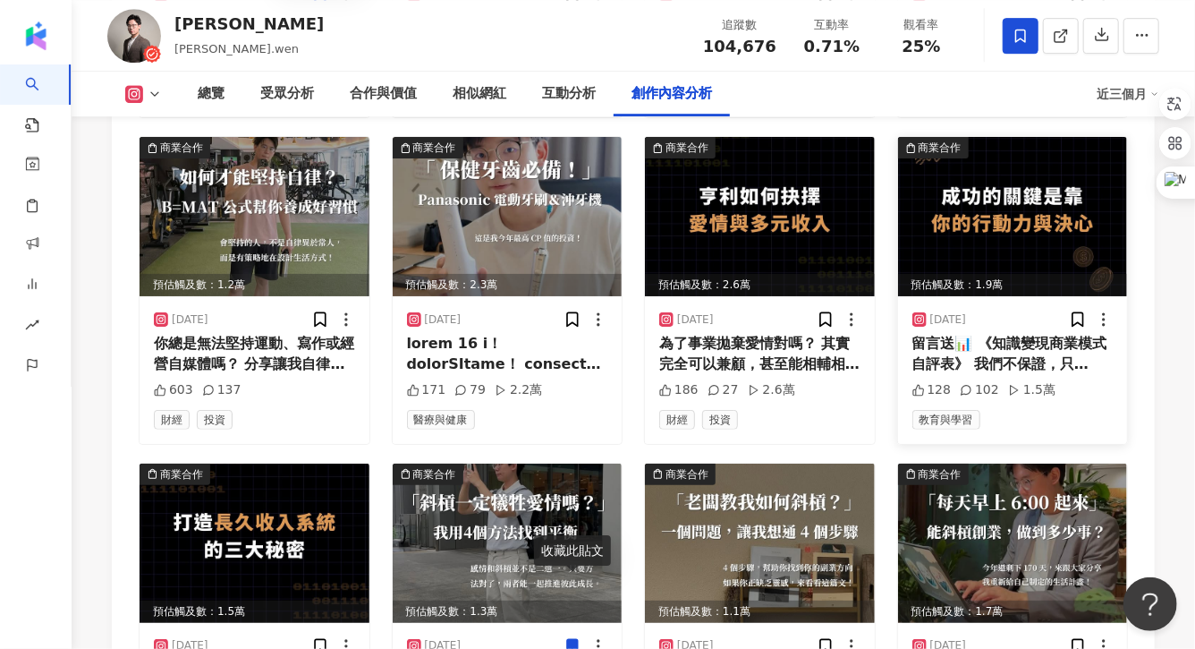
click at [955, 334] on div "留言送📊 《知識變現商業模式自評表》 我們不保證，只會⋯⋯ 很實在的告訴你們成長策略與優化方向 如果你也想透過知識產品打造 #長久 #持續性 #多元 #被動收…" at bounding box center [1013, 354] width 201 height 40
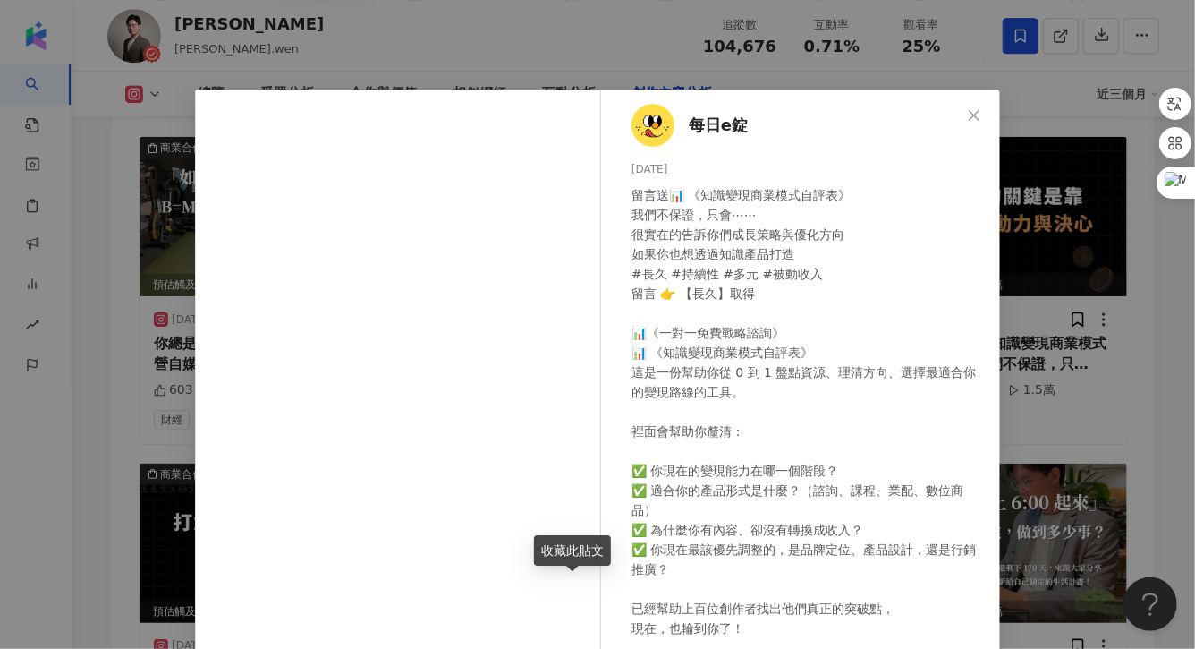
click at [1072, 240] on div "每日e錠 2025/7/21 留言送📊 《知識變現商業模式自評表》 我們不保證，只會⋯⋯ 很實在的告訴你們成長策略與優化方向 如果你也想透過知識產品打造 #長…" at bounding box center [597, 324] width 1195 height 649
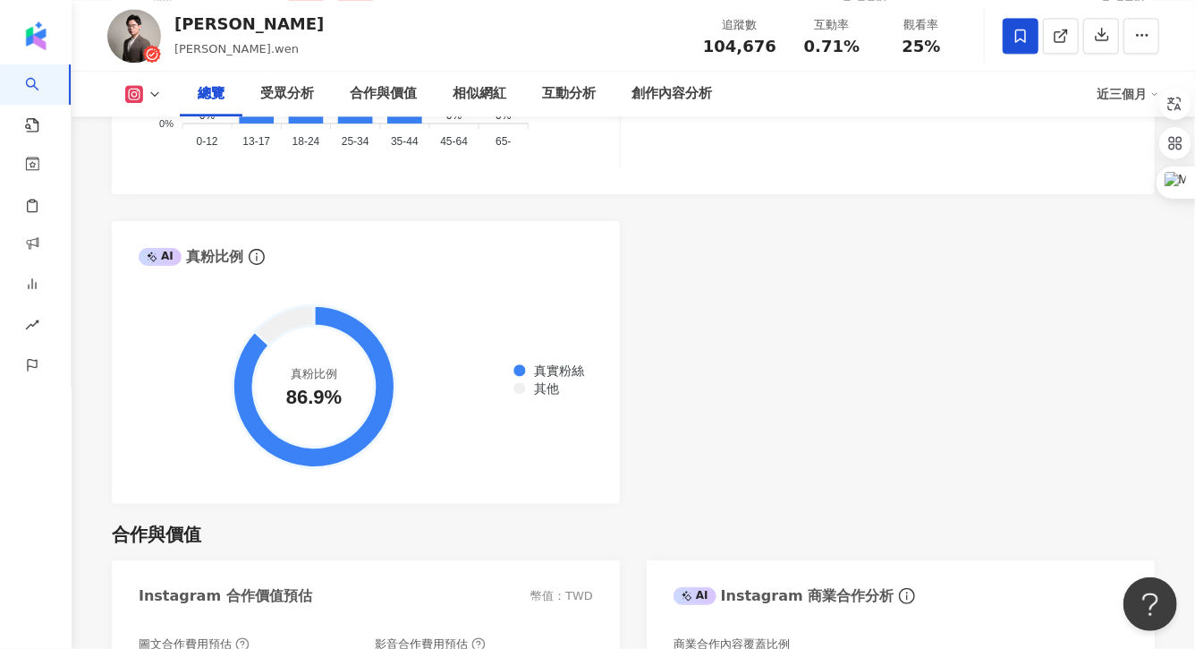
scroll to position [152, 0]
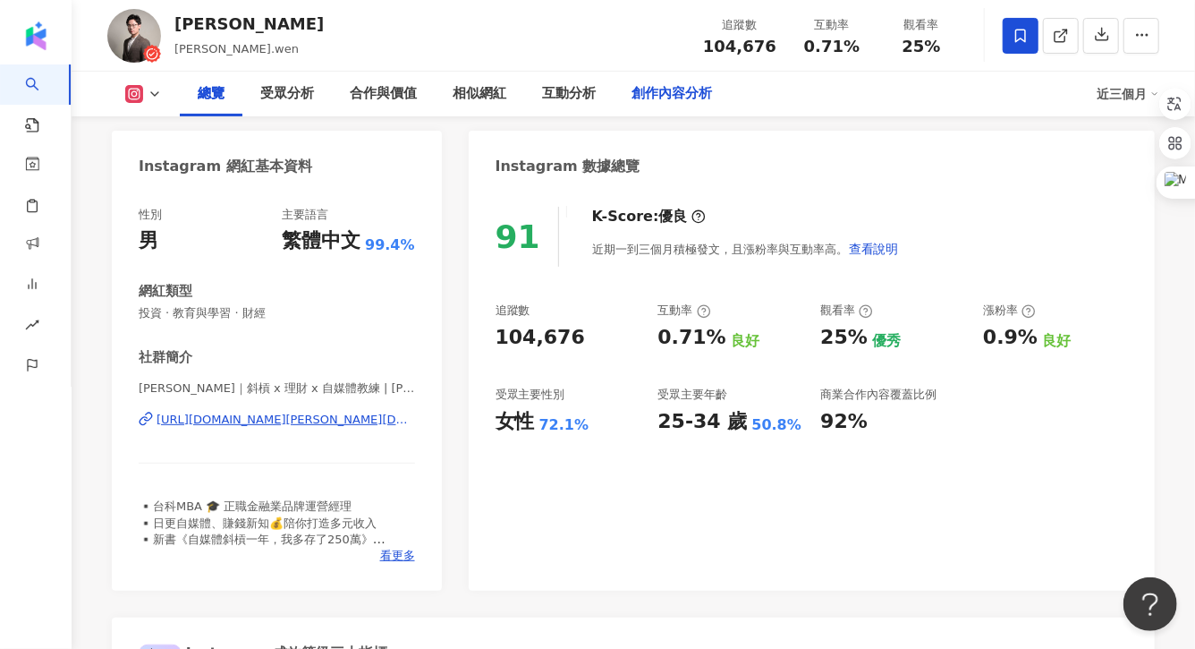
click at [652, 92] on div "創作內容分析" at bounding box center [672, 93] width 81 height 21
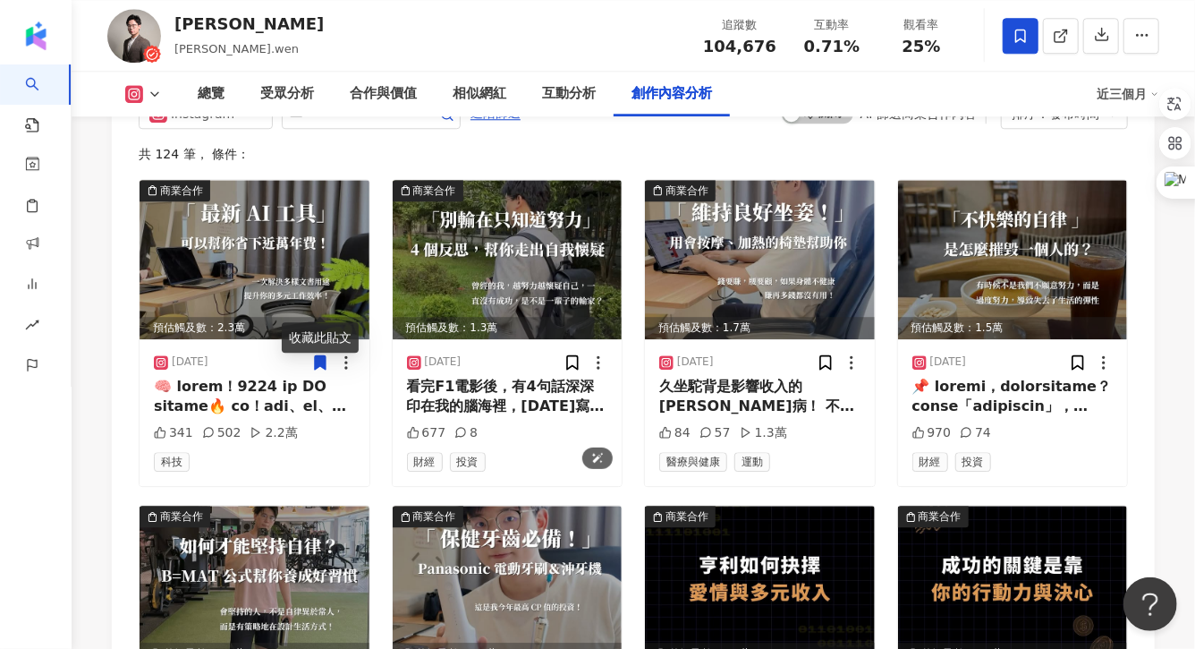
scroll to position [5478, 0]
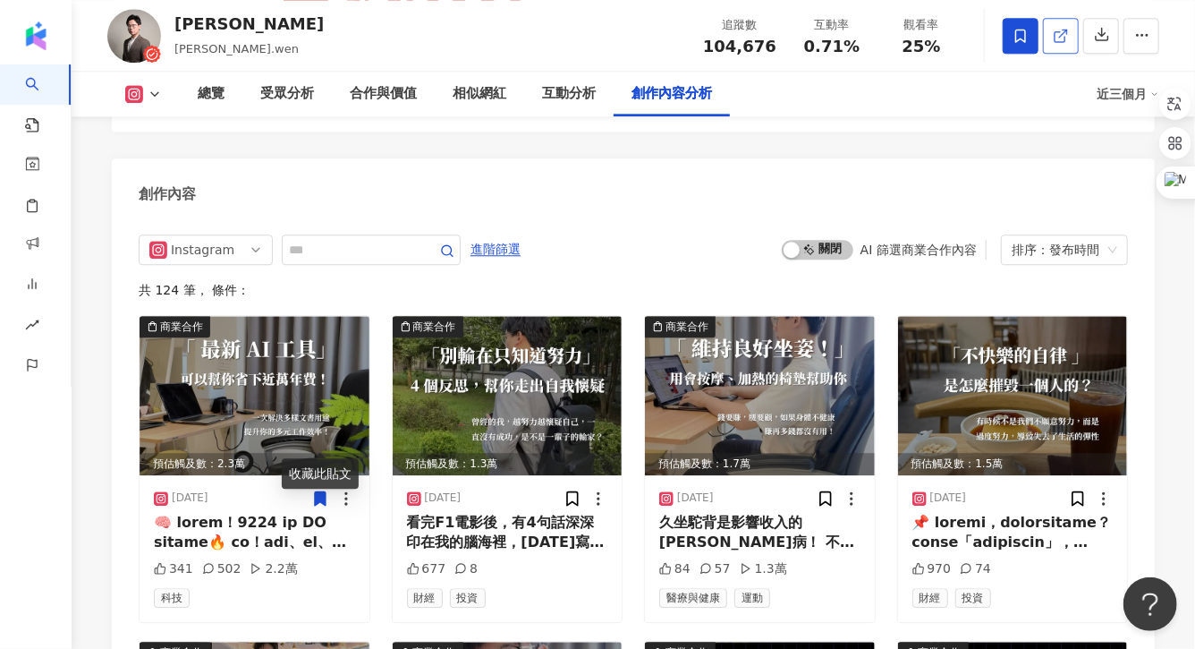
click at [1054, 40] on icon at bounding box center [1061, 36] width 16 height 16
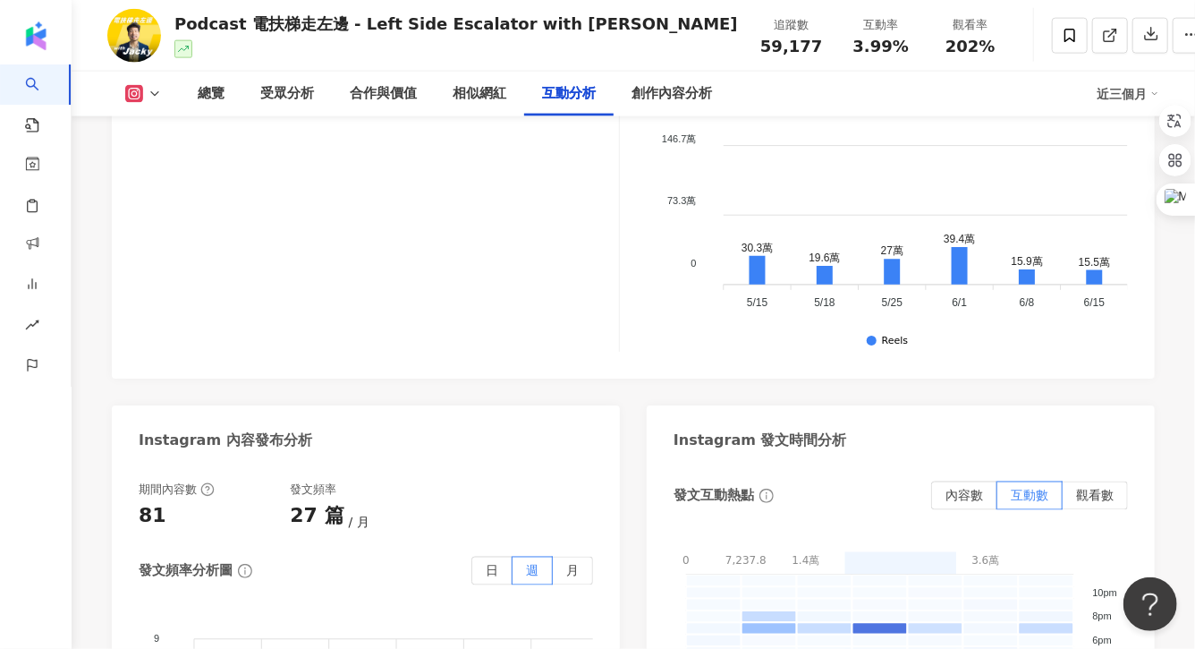
scroll to position [3277, 0]
